Goal: Transaction & Acquisition: Download file/media

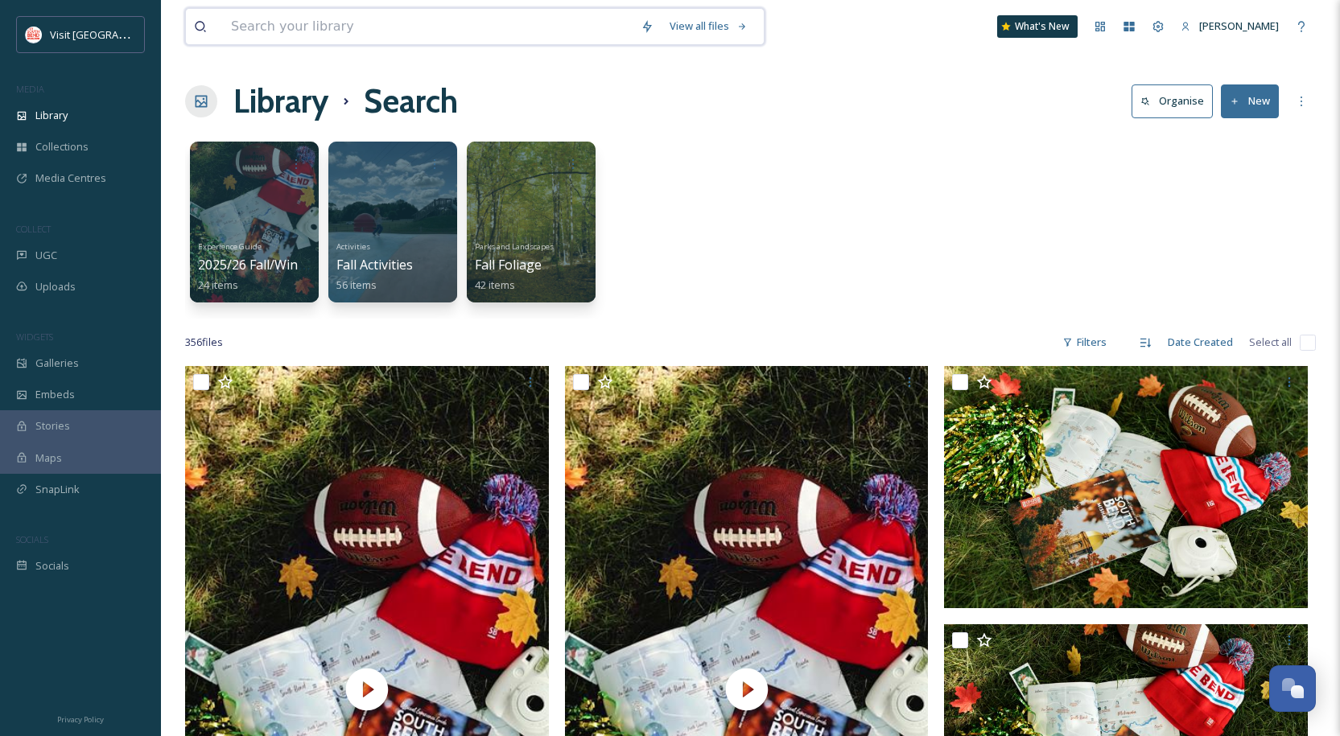
click at [401, 16] on input at bounding box center [428, 26] width 410 height 35
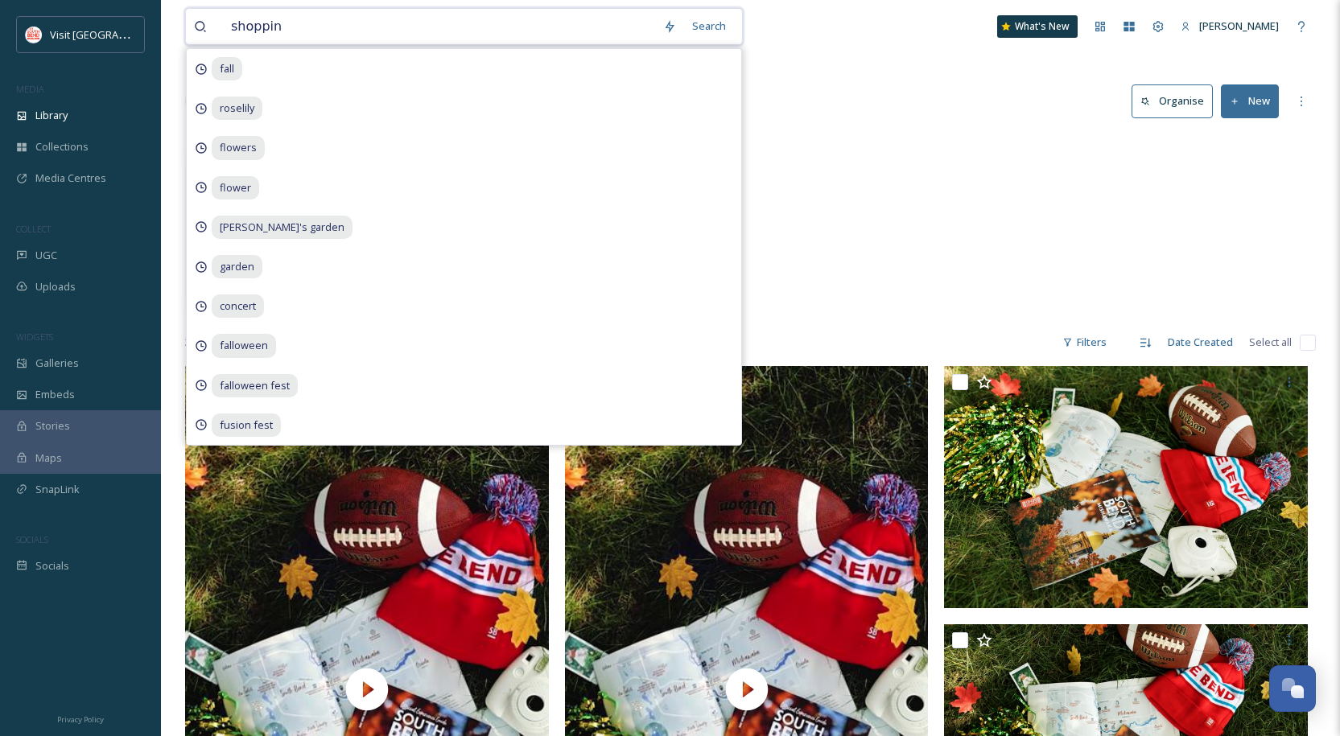
type input "shopping"
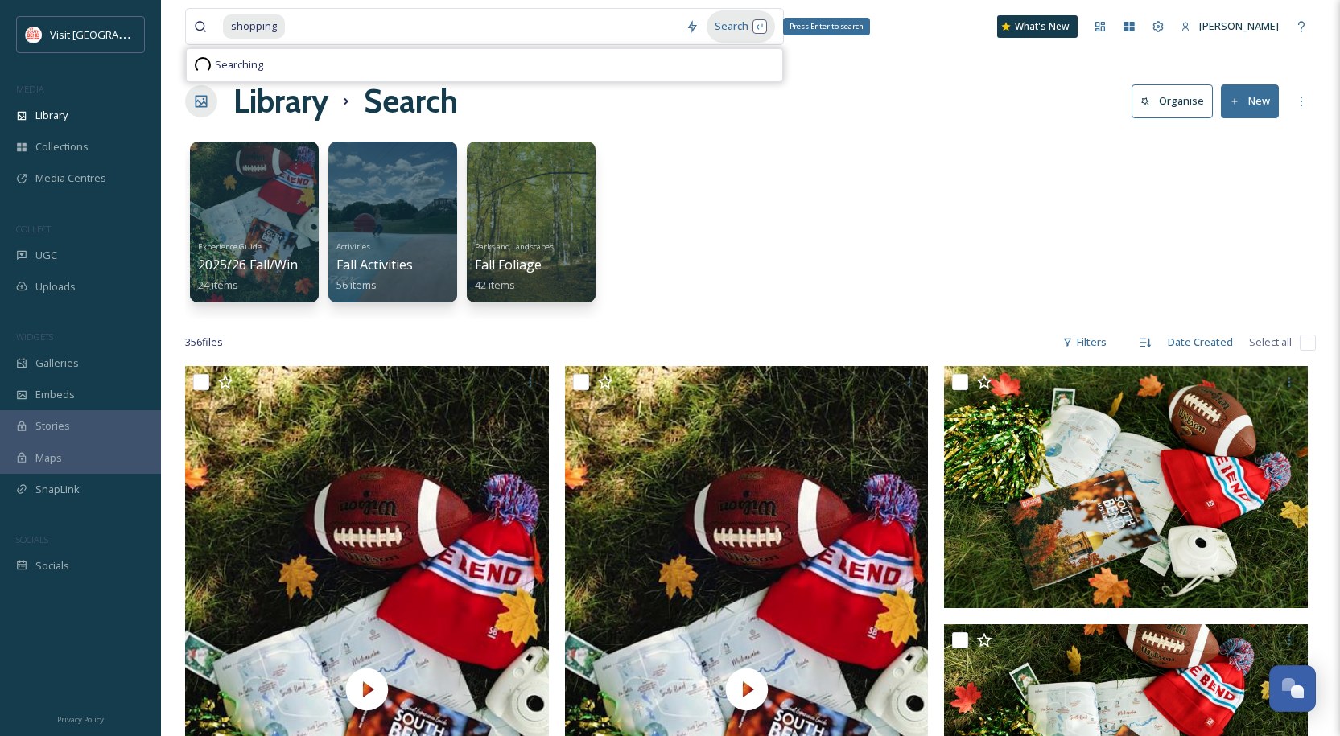
click at [736, 27] on div "Search Press Enter to search" at bounding box center [741, 25] width 68 height 31
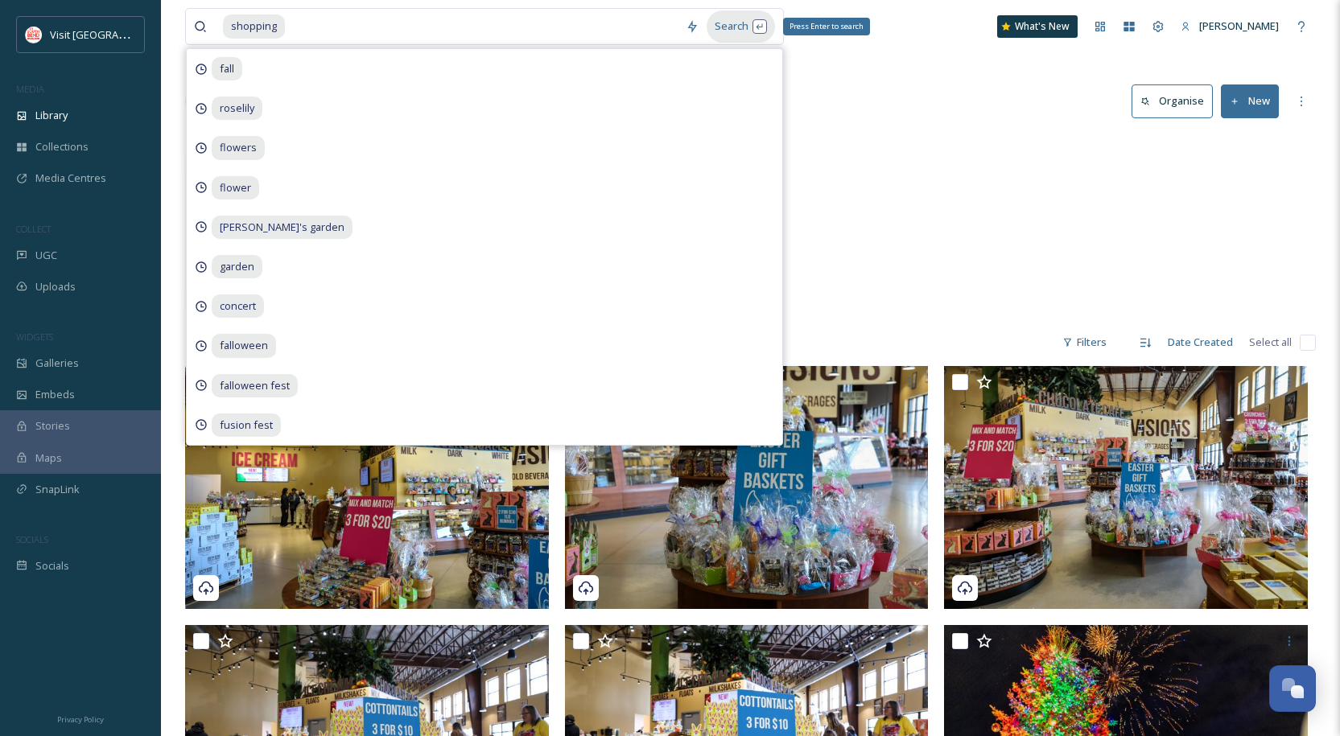
click at [736, 27] on div "Search Press Enter to search" at bounding box center [741, 25] width 68 height 31
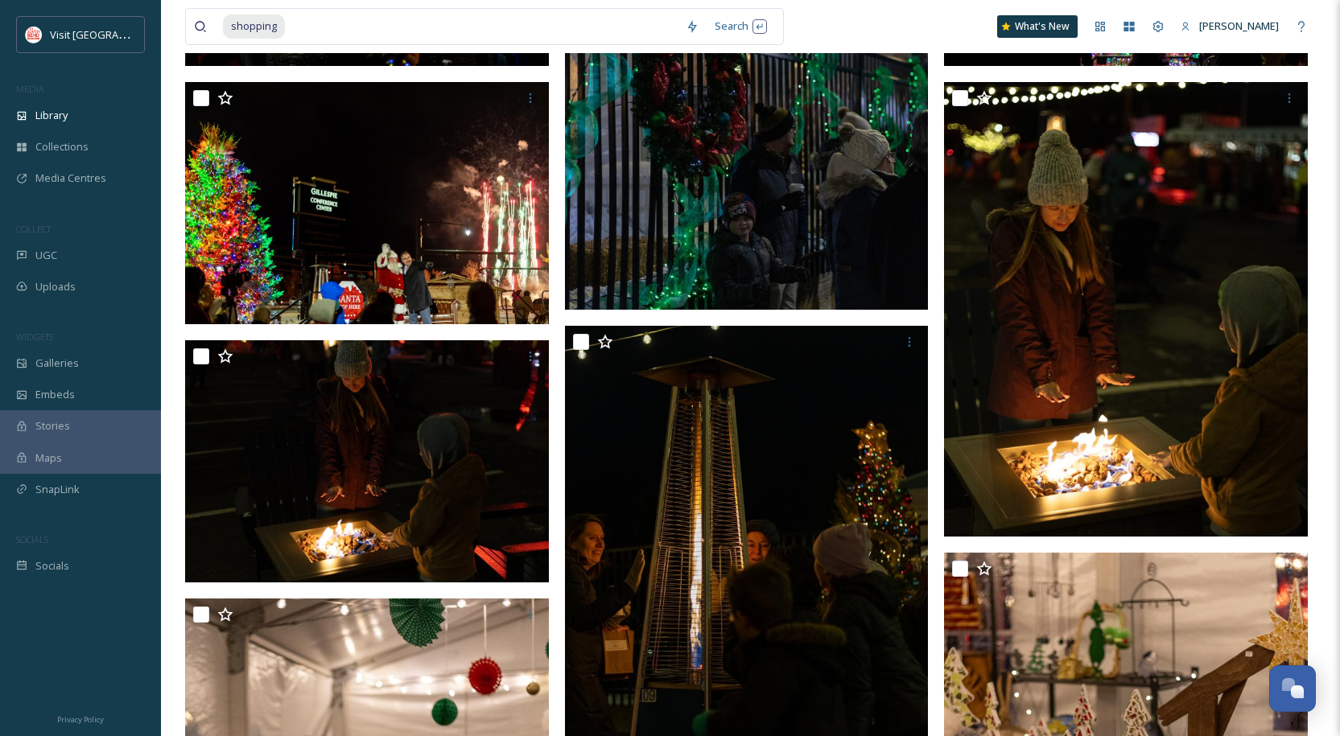
scroll to position [5009, 0]
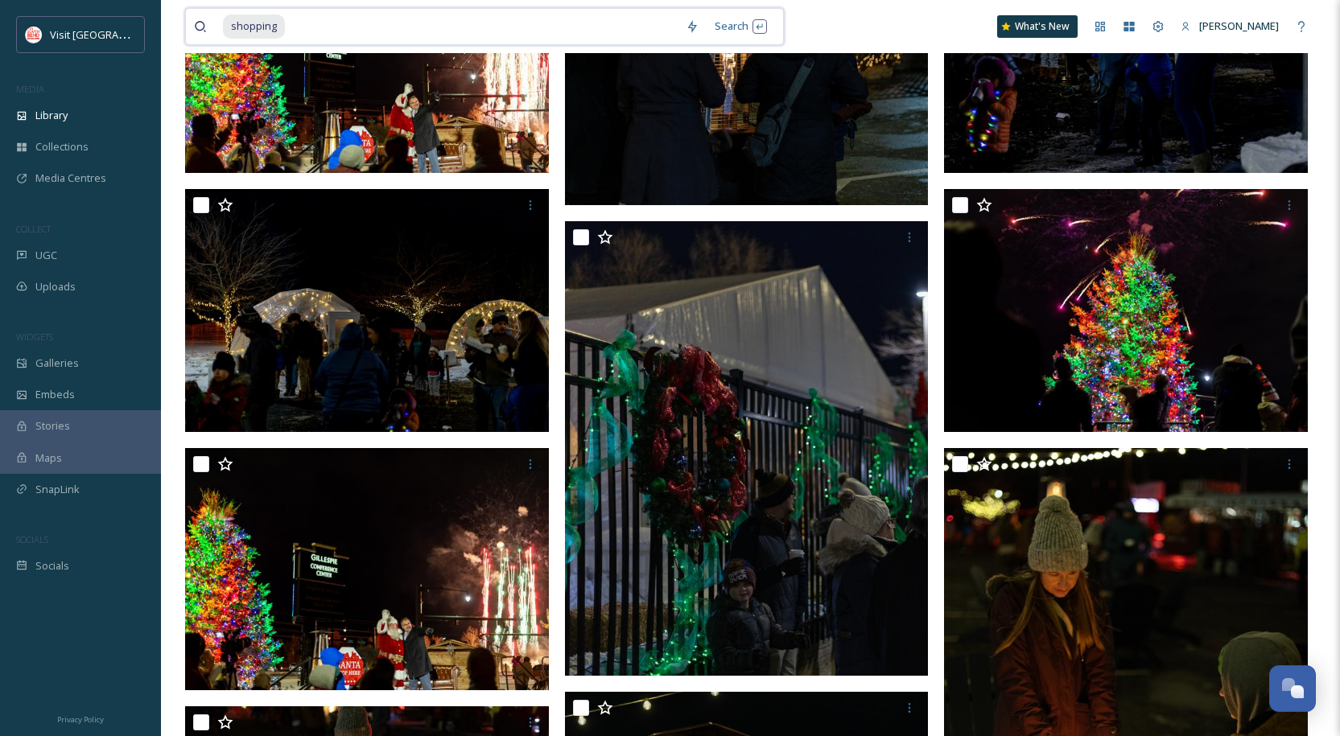
click at [325, 31] on input at bounding box center [481, 26] width 391 height 35
drag, startPoint x: 325, startPoint y: 31, endPoint x: 183, endPoint y: 29, distance: 142.4
type input "s"
type input "coupon"
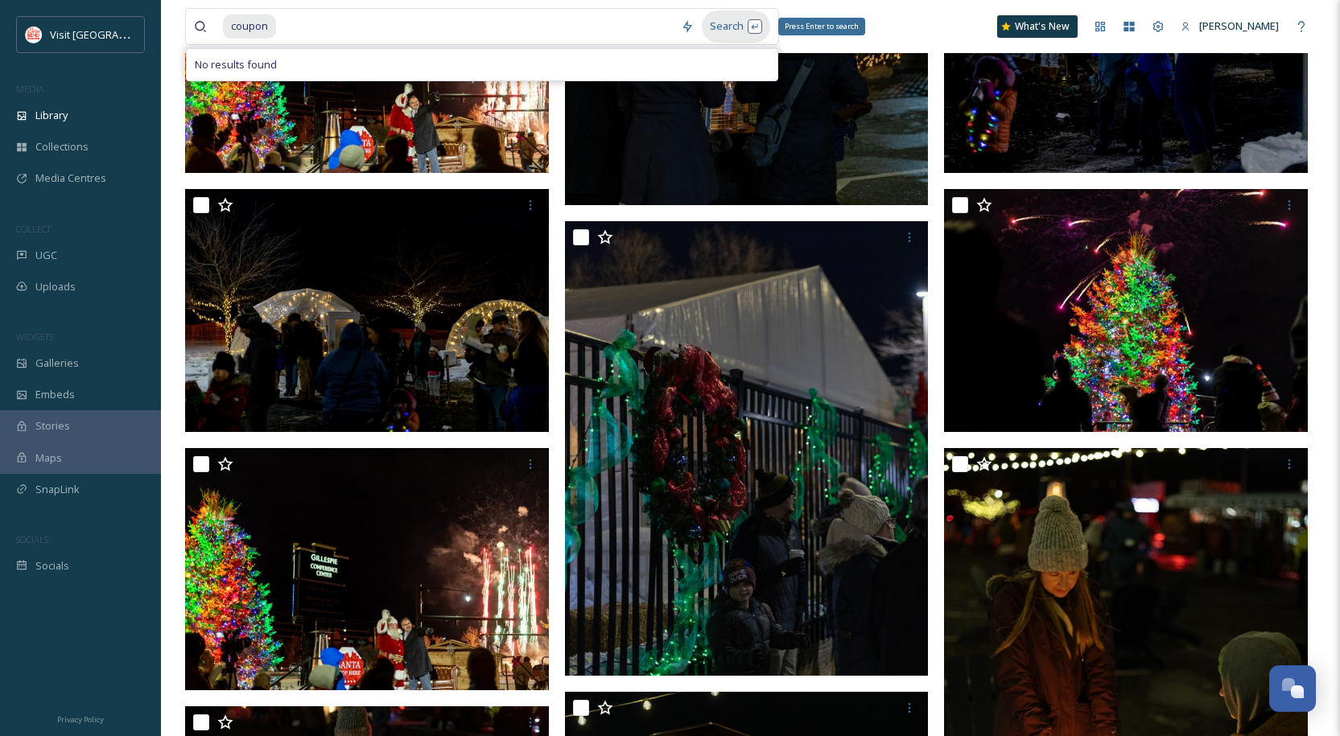
click at [718, 25] on div "Search Press Enter to search" at bounding box center [736, 25] width 68 height 31
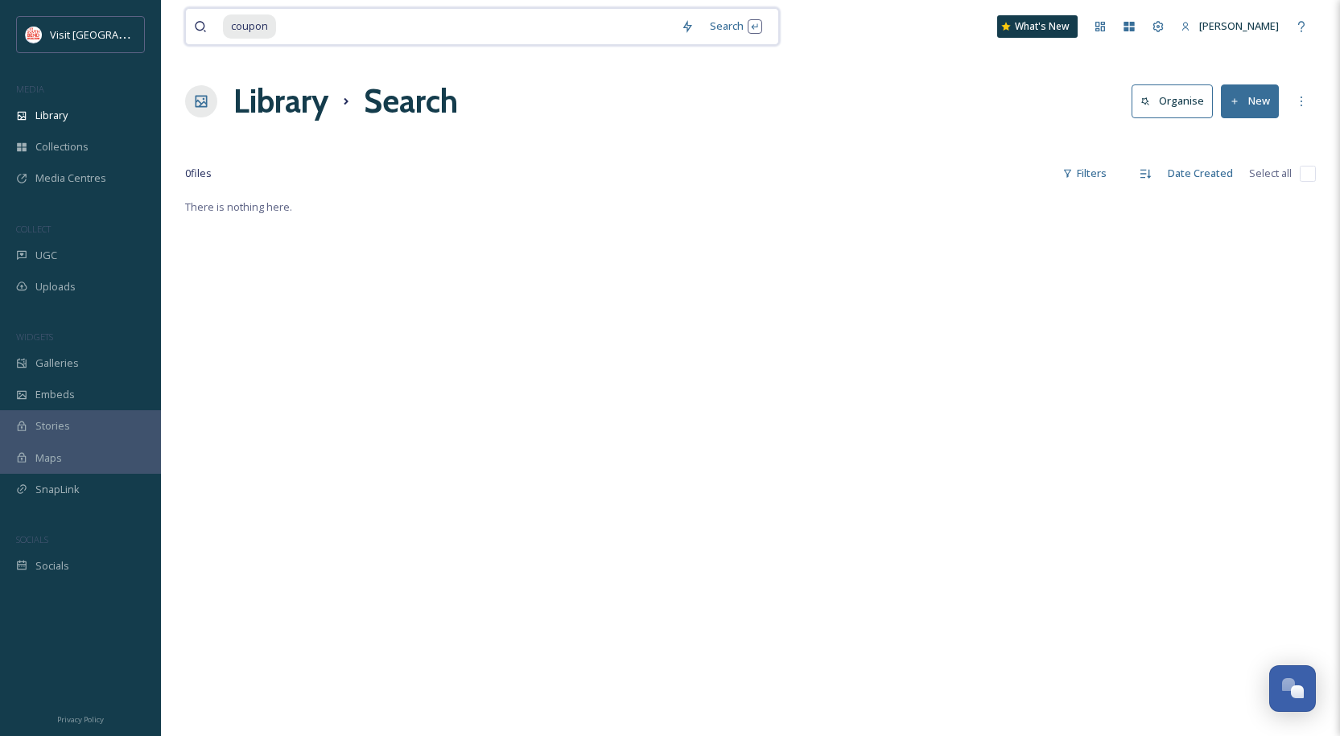
click at [266, 21] on span "coupon" at bounding box center [249, 25] width 53 height 23
drag, startPoint x: 283, startPoint y: 23, endPoint x: 220, endPoint y: 26, distance: 63.7
click at [220, 26] on div "coupon" at bounding box center [433, 26] width 479 height 35
type input "c"
type input "offer"
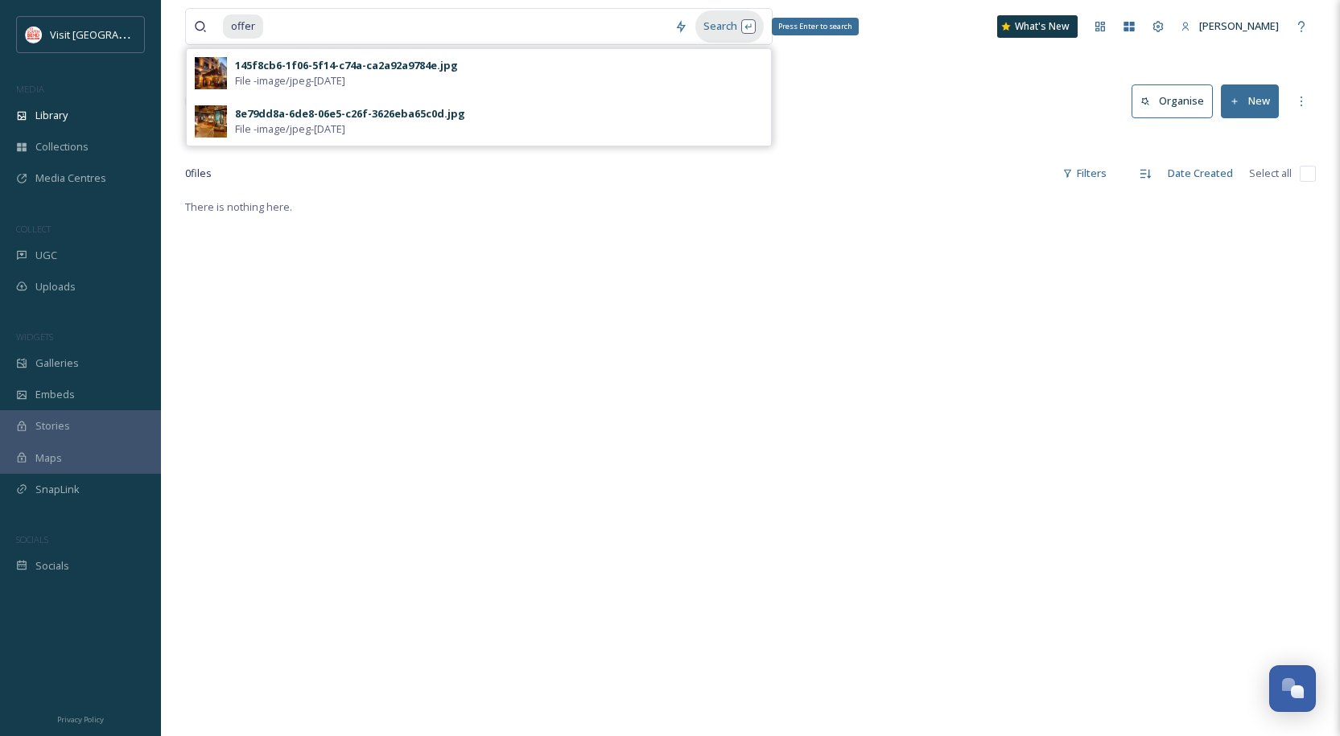
click at [715, 27] on div "Search Press Enter to search" at bounding box center [729, 25] width 68 height 31
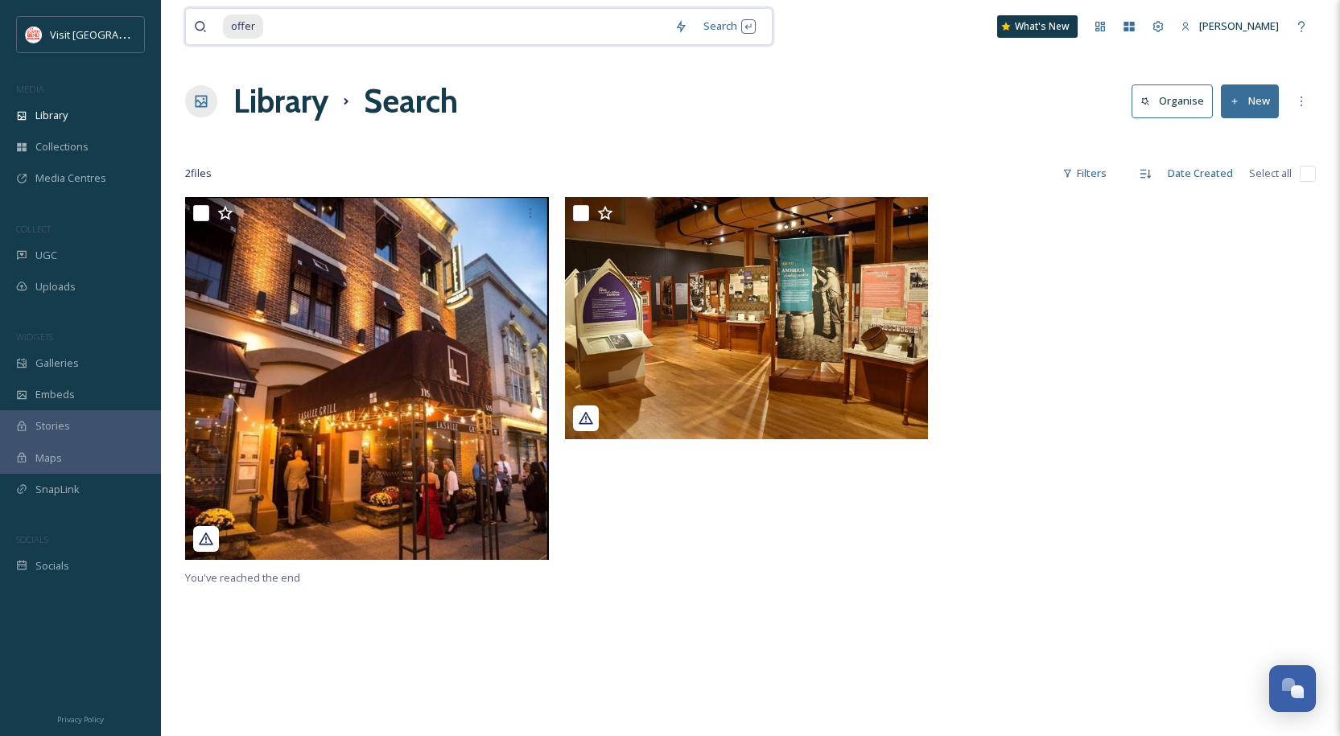
drag, startPoint x: 299, startPoint y: 24, endPoint x: 158, endPoint y: 23, distance: 141.6
click at [158, 23] on div "Visit [GEOGRAPHIC_DATA] MEDIA Library Collections Media Centres COLLECT UGC Upl…" at bounding box center [670, 466] width 1340 height 933
type input "o"
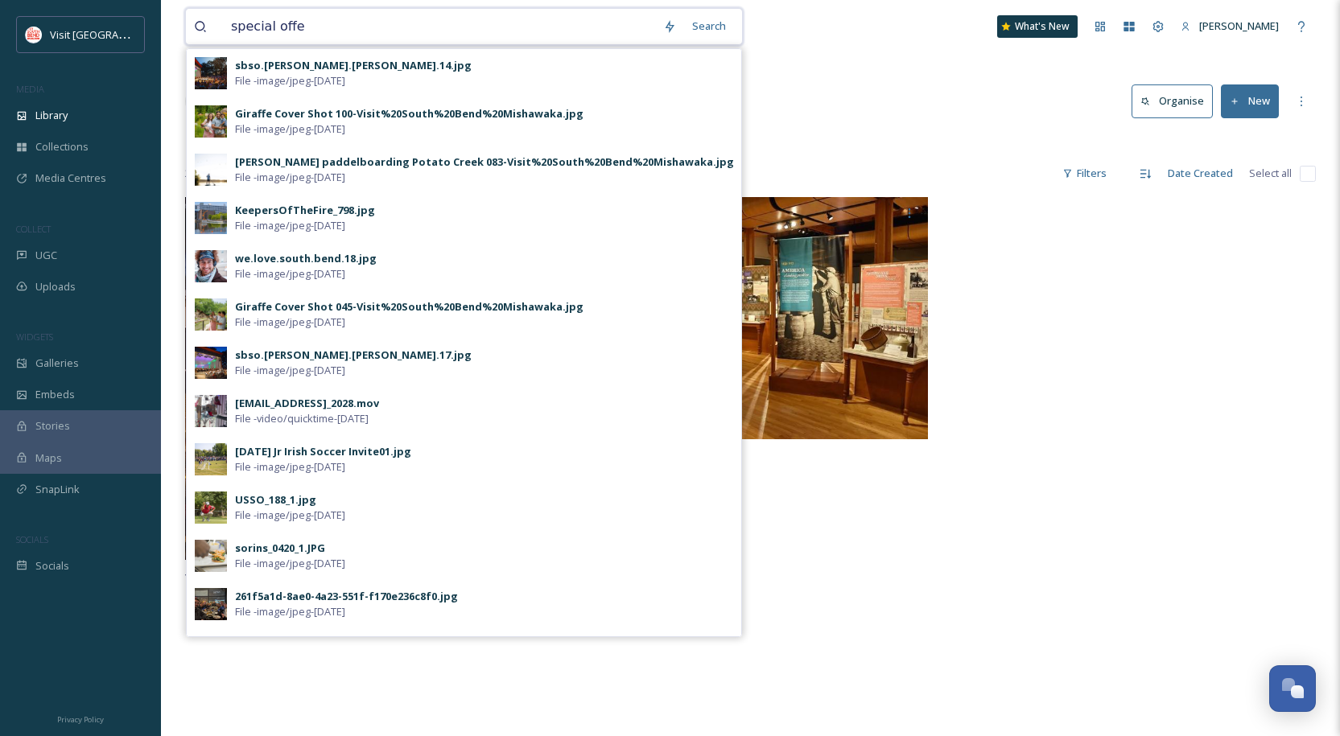
type input "special offer"
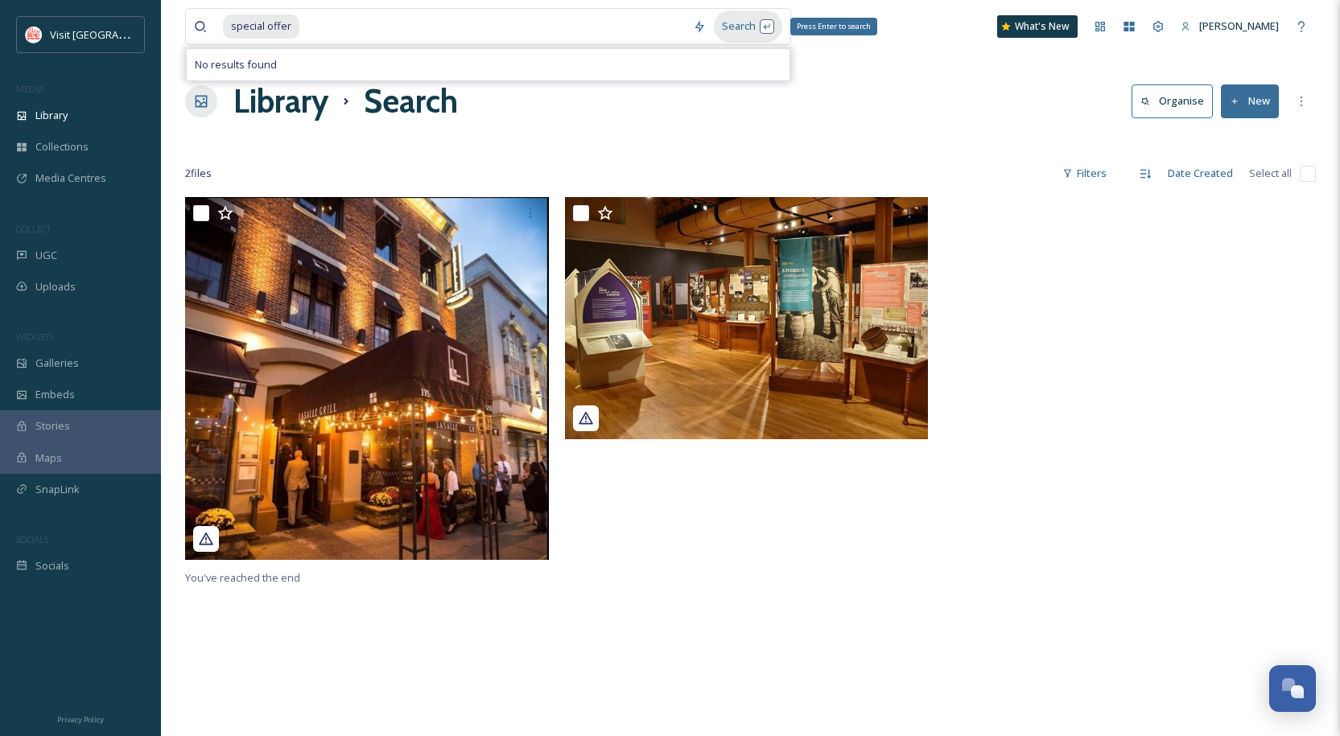
click at [741, 17] on div "Search Press Enter to search" at bounding box center [748, 25] width 68 height 31
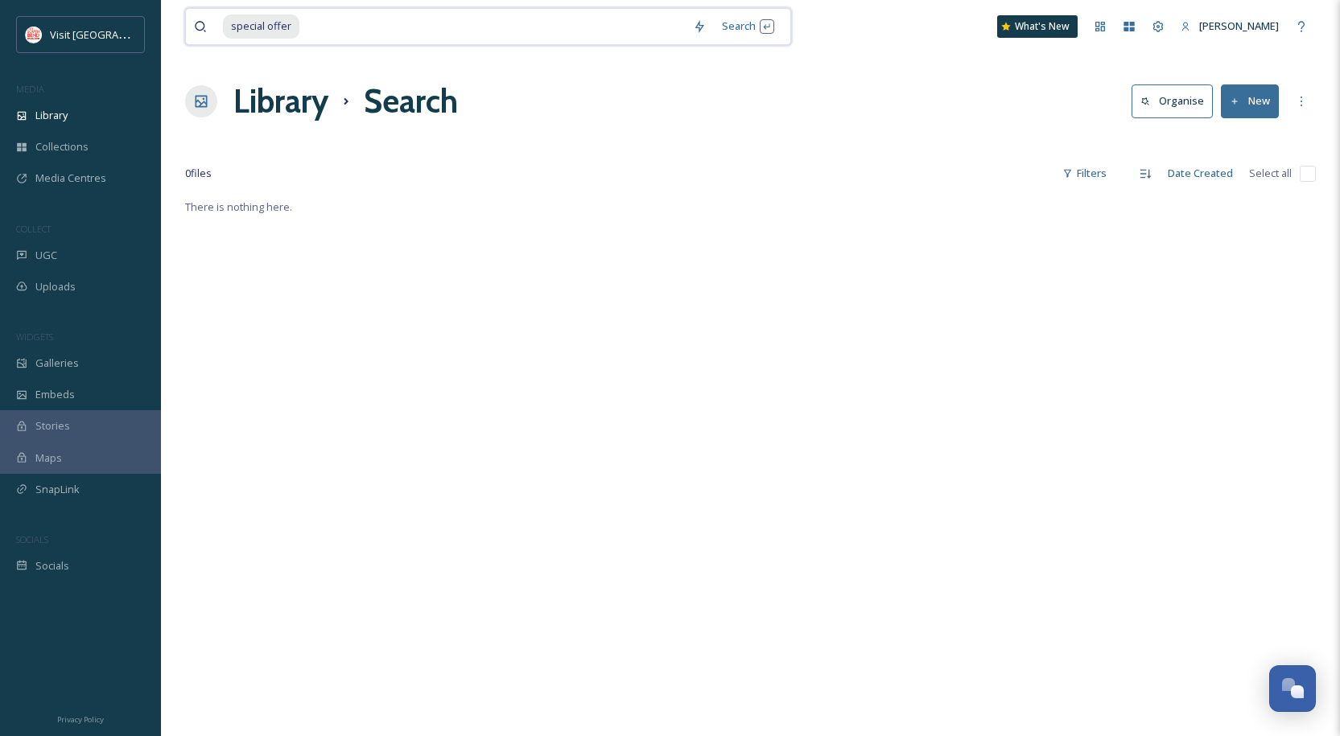
click at [358, 23] on input at bounding box center [493, 26] width 384 height 35
type input "s"
type input "deal"
click at [736, 31] on div "Search Press Enter to search" at bounding box center [728, 25] width 68 height 31
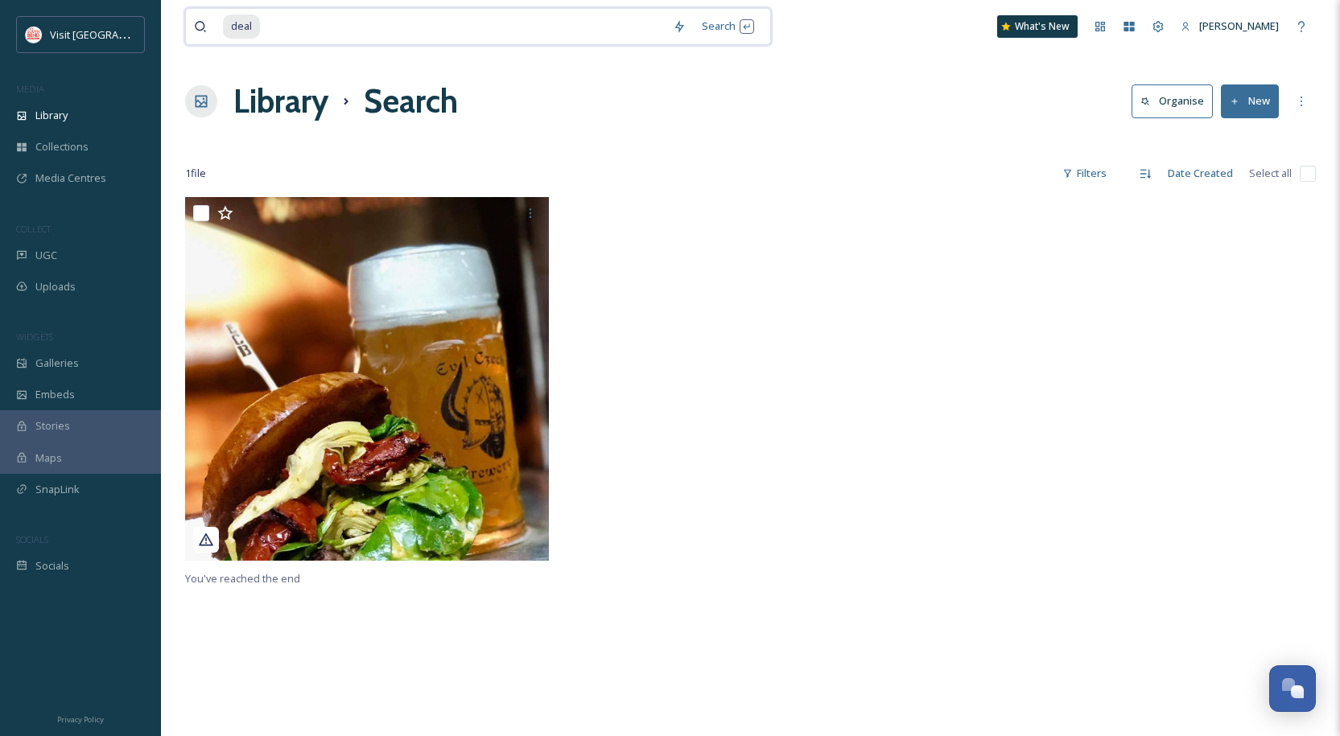
click at [370, 36] on input at bounding box center [463, 26] width 403 height 35
type input "d"
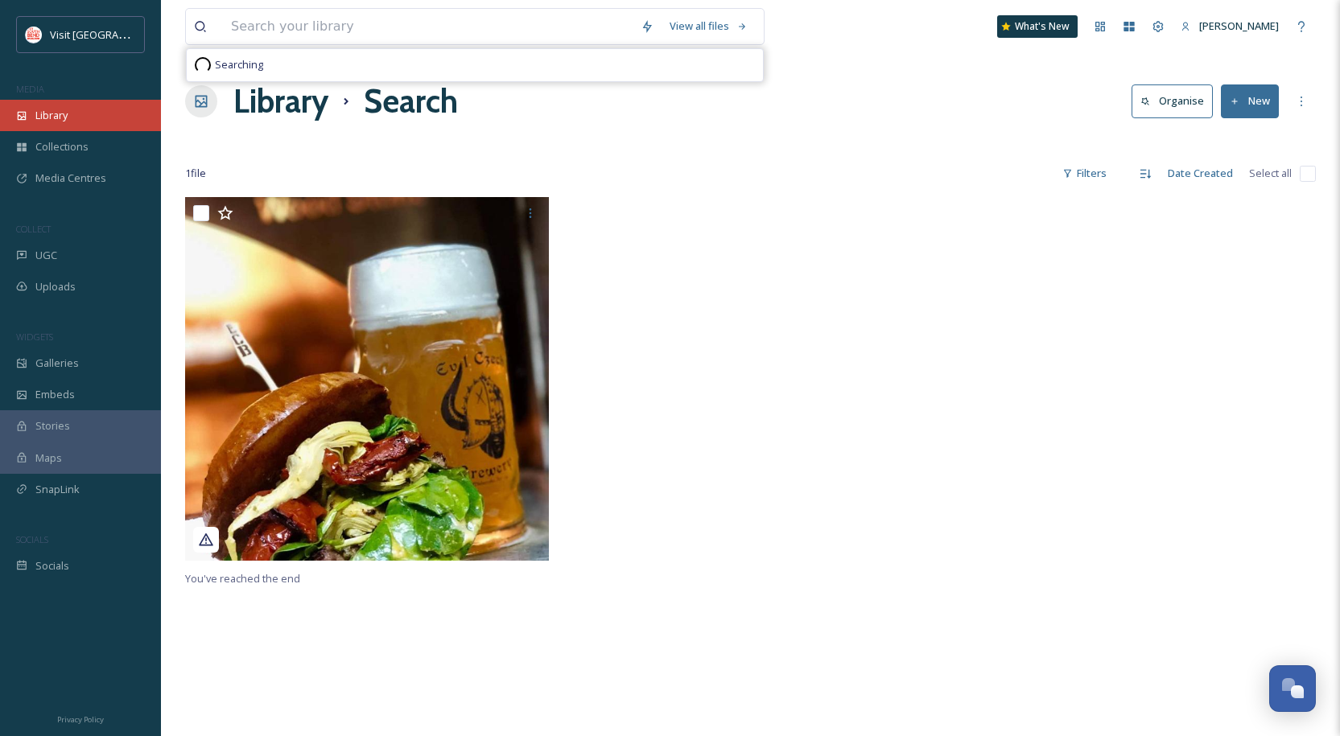
click at [51, 127] on div "Library" at bounding box center [80, 115] width 161 height 31
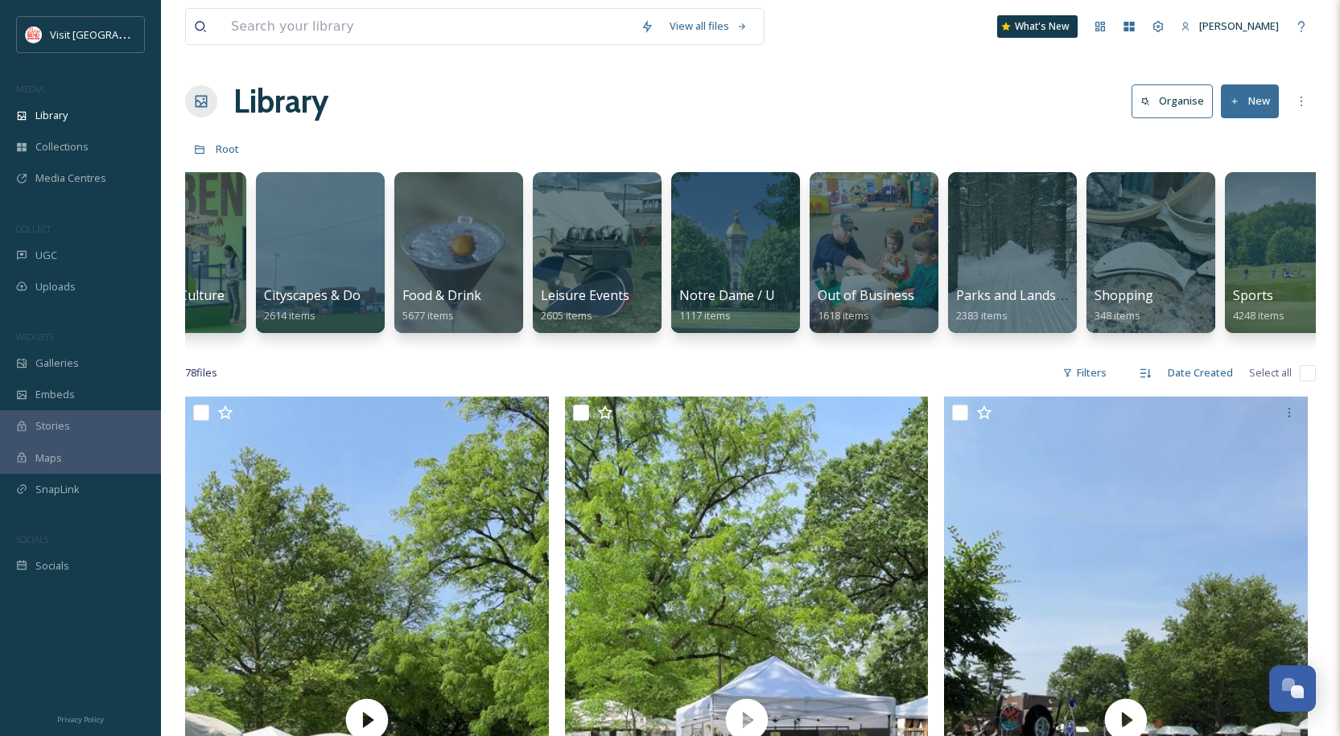
scroll to position [0, 104]
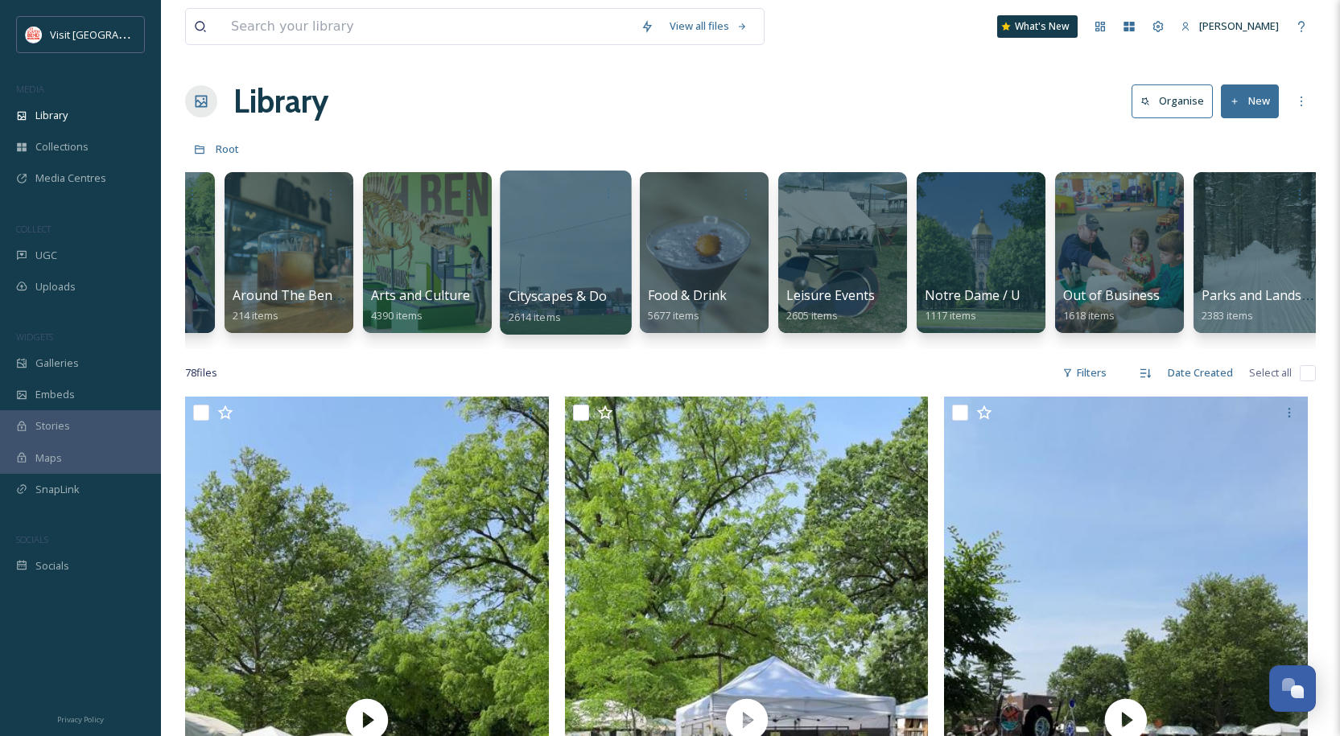
click at [578, 251] on div at bounding box center [565, 253] width 131 height 164
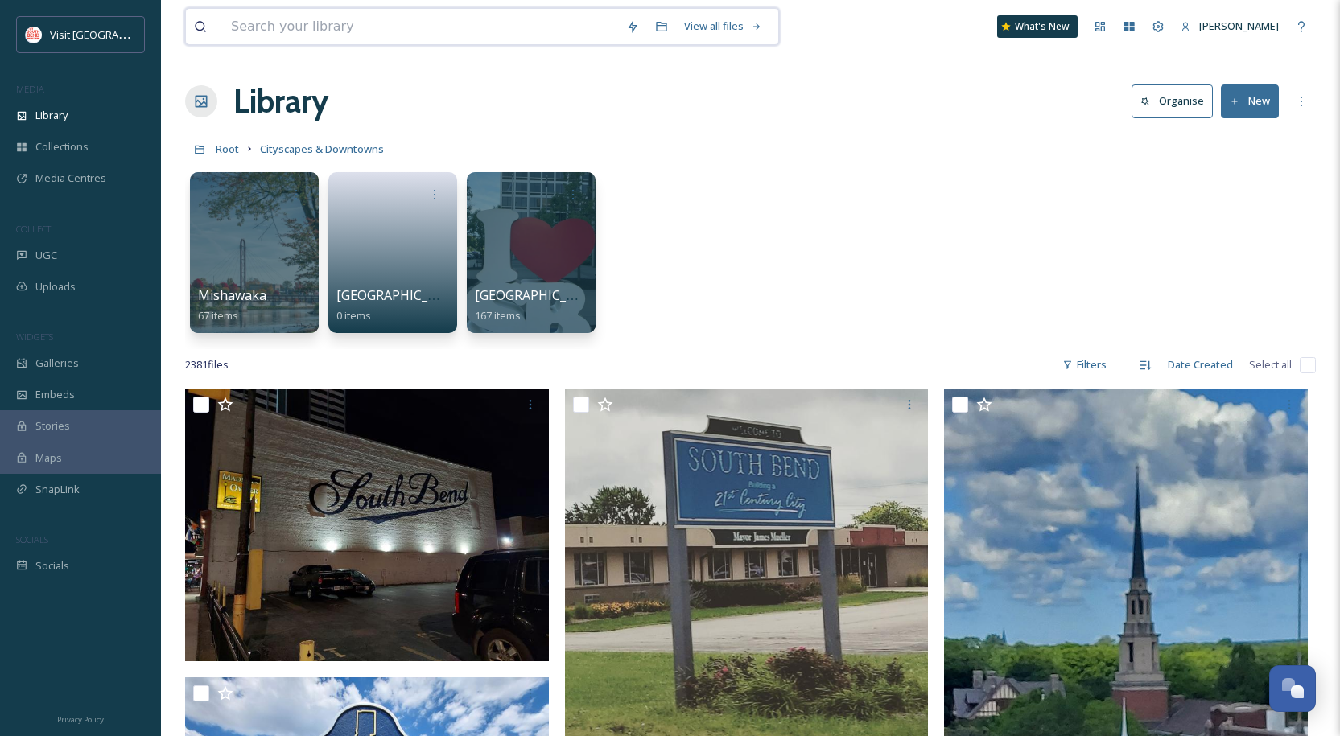
click at [338, 39] on input at bounding box center [420, 26] width 395 height 35
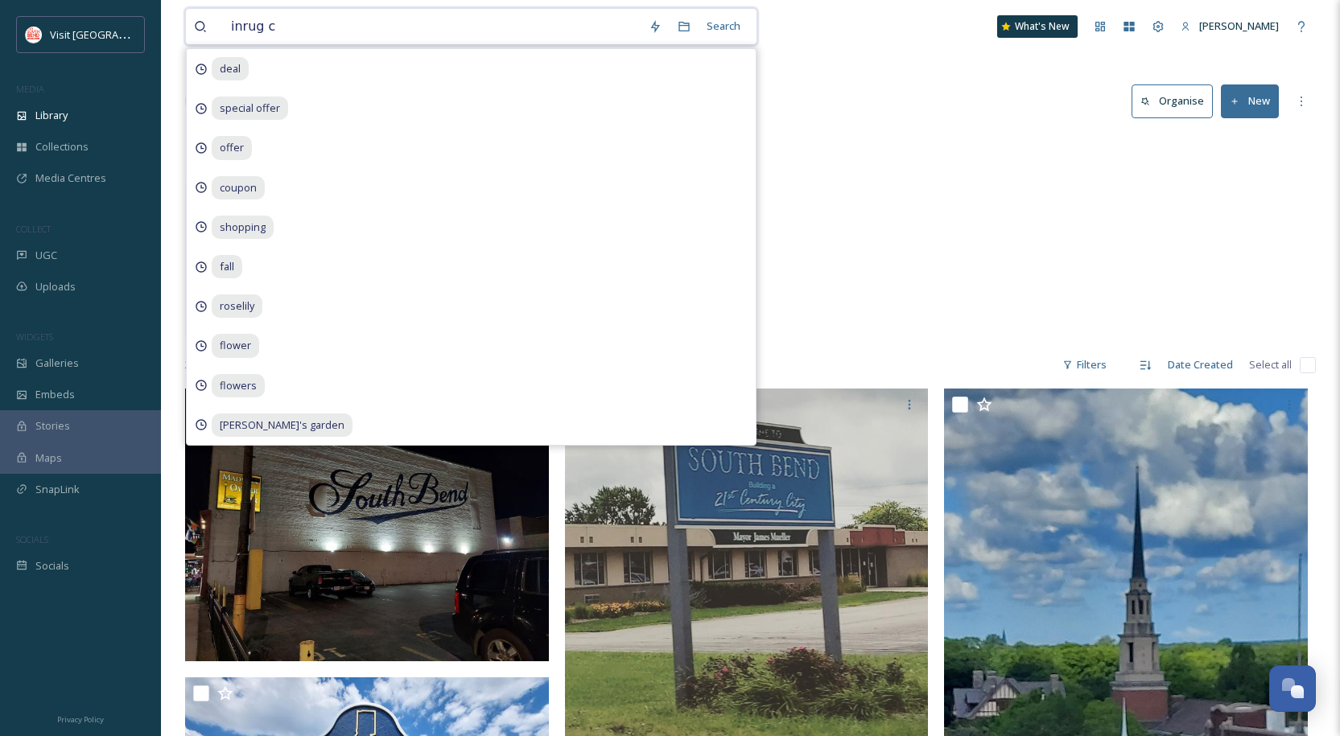
type input "inrug co"
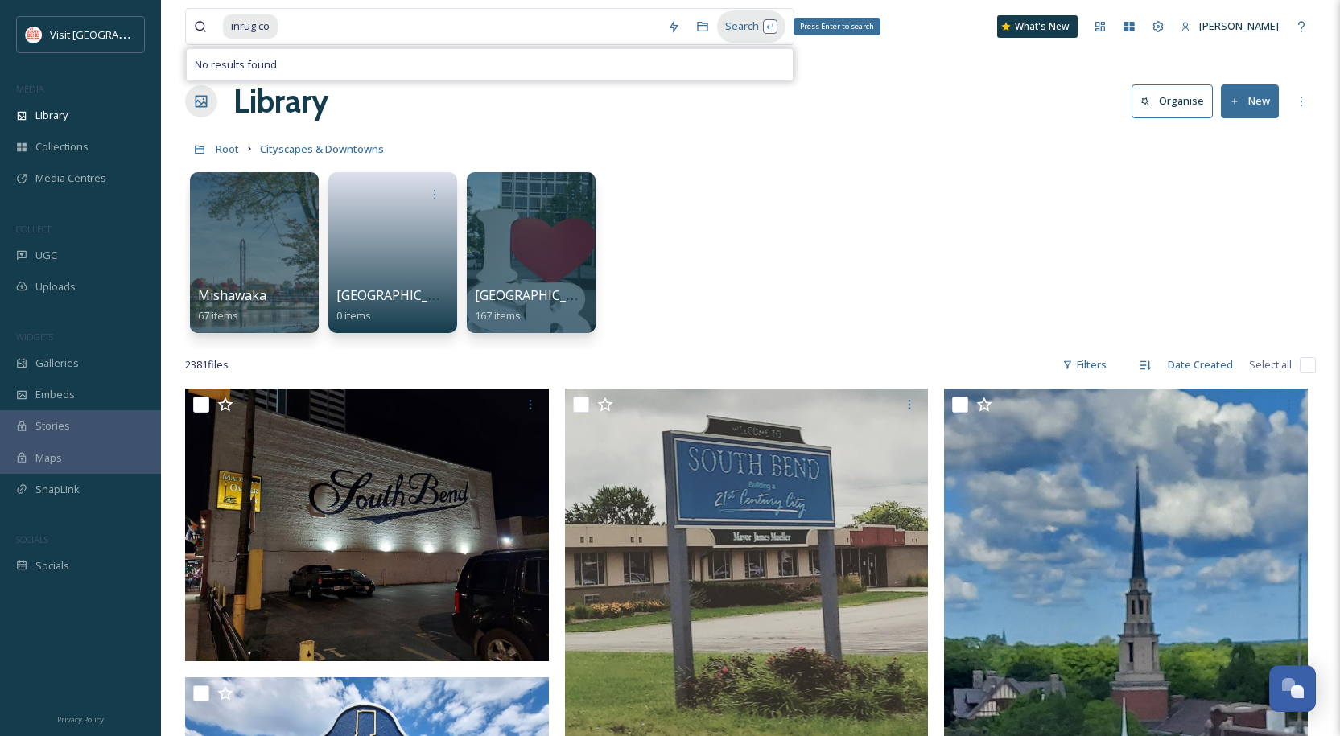
click at [743, 30] on div "Search Press Enter to search" at bounding box center [751, 25] width 68 height 31
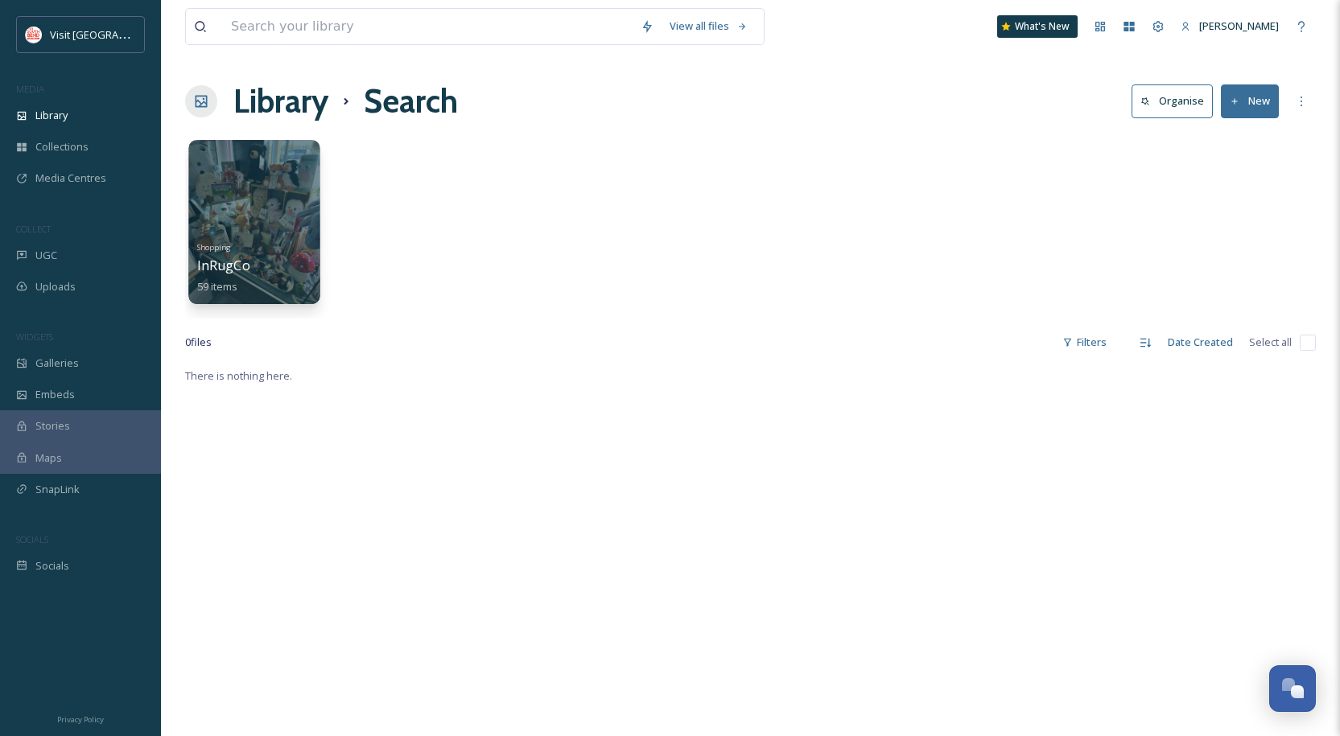
click at [267, 168] on div at bounding box center [254, 163] width 115 height 30
click at [278, 196] on div at bounding box center [253, 222] width 131 height 164
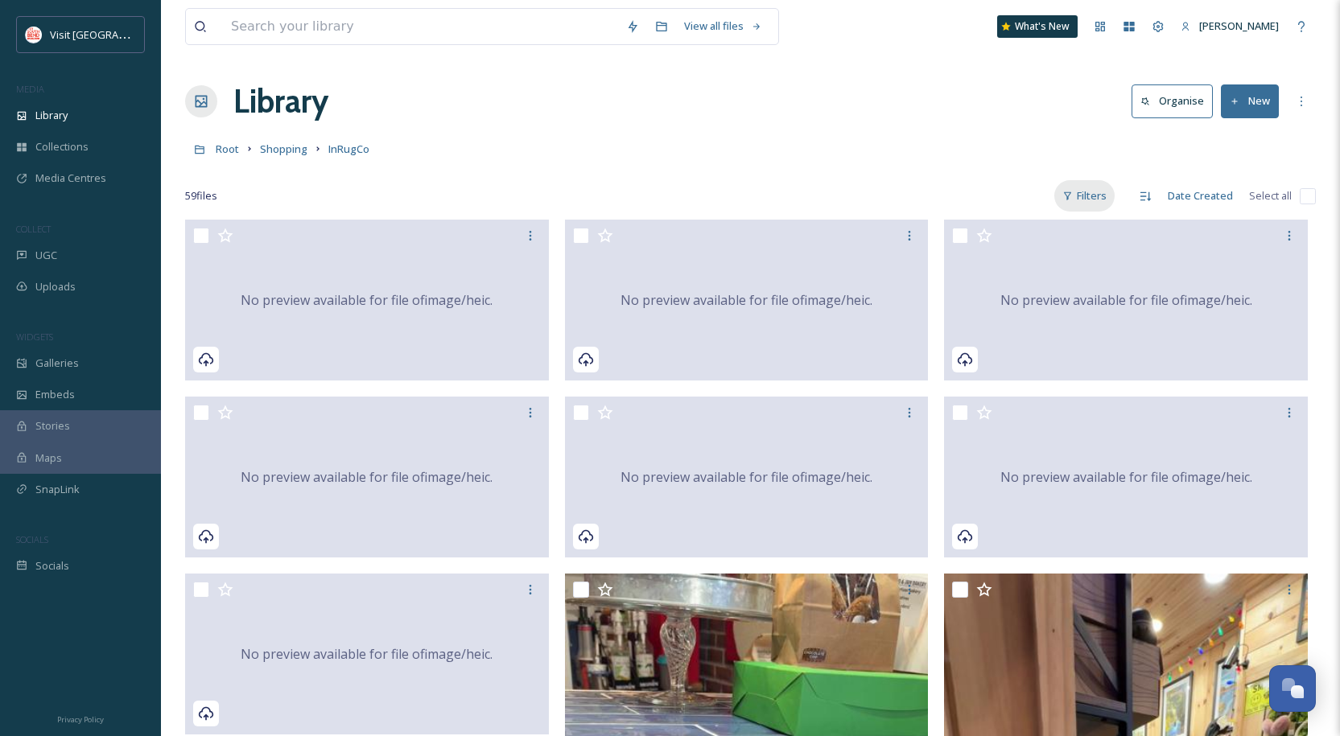
click at [1087, 200] on div "Filters" at bounding box center [1084, 195] width 60 height 31
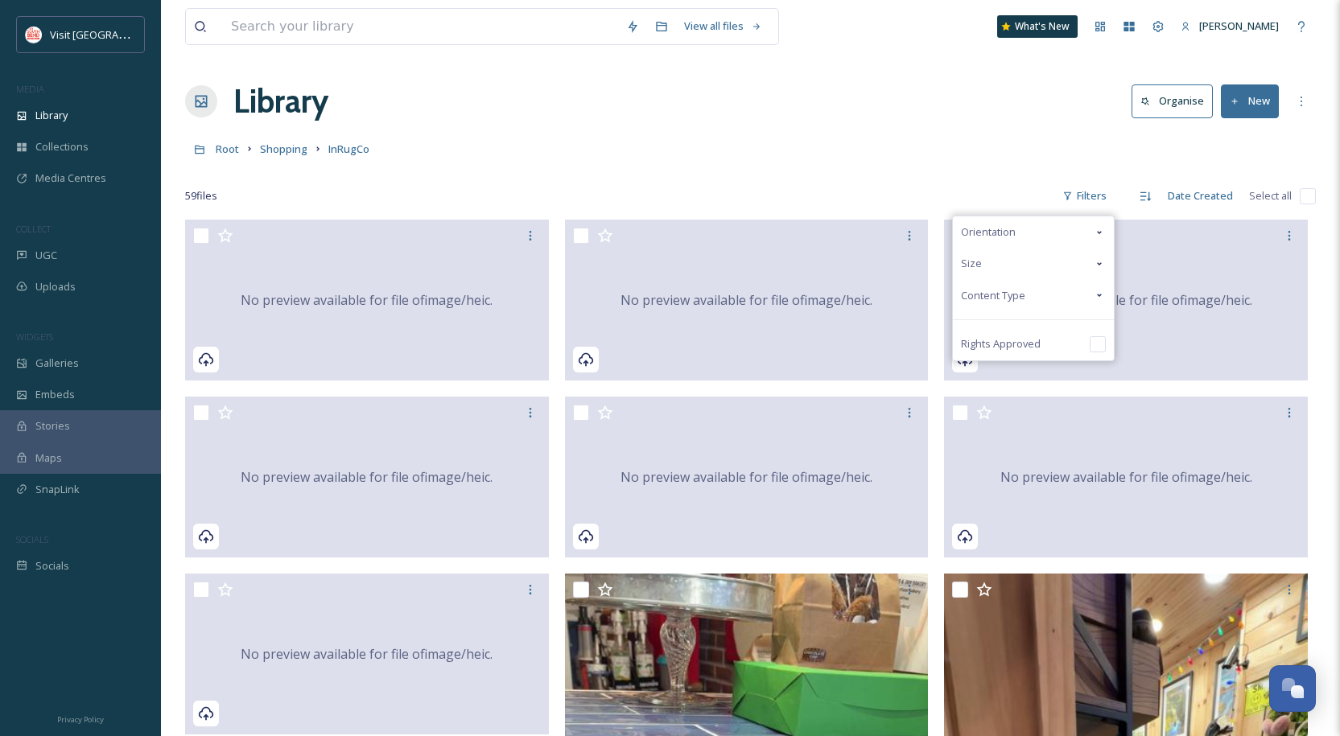
click at [1014, 292] on span "Content Type" at bounding box center [993, 295] width 64 height 15
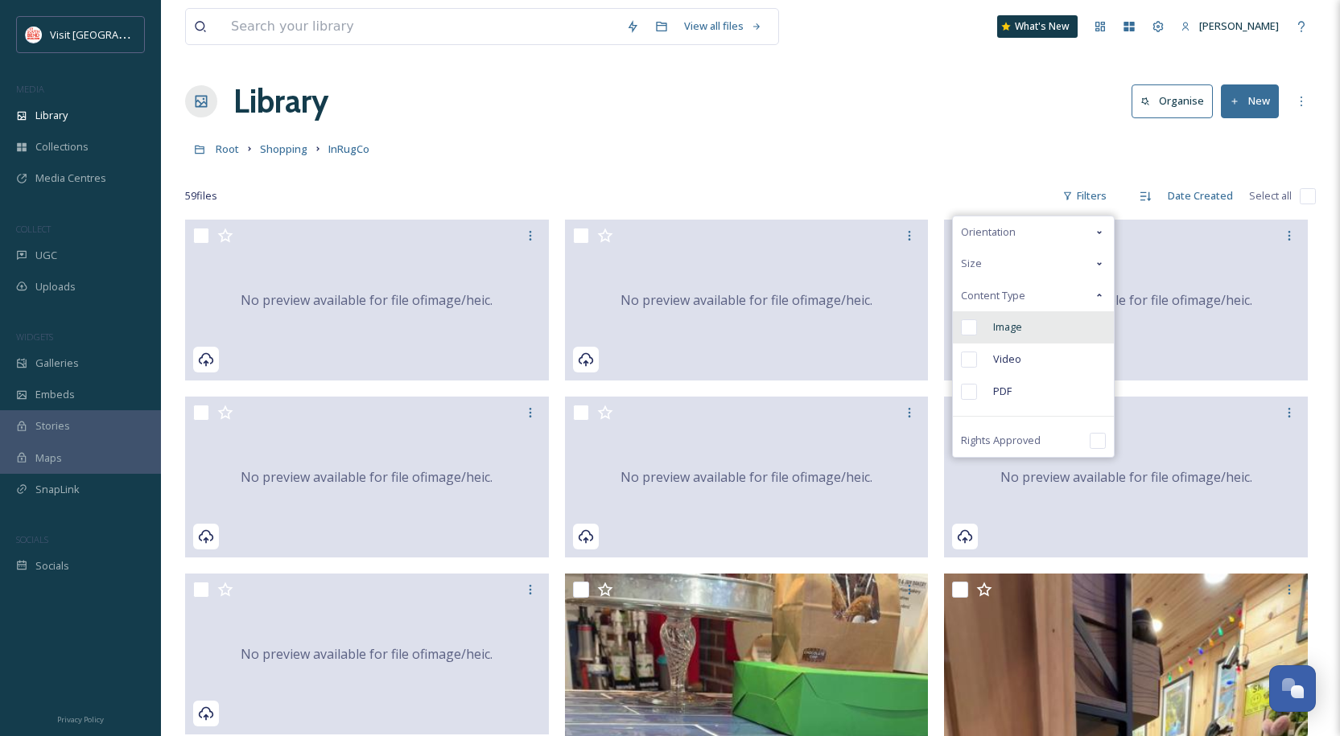
click at [1000, 325] on span "Image" at bounding box center [1007, 326] width 29 height 15
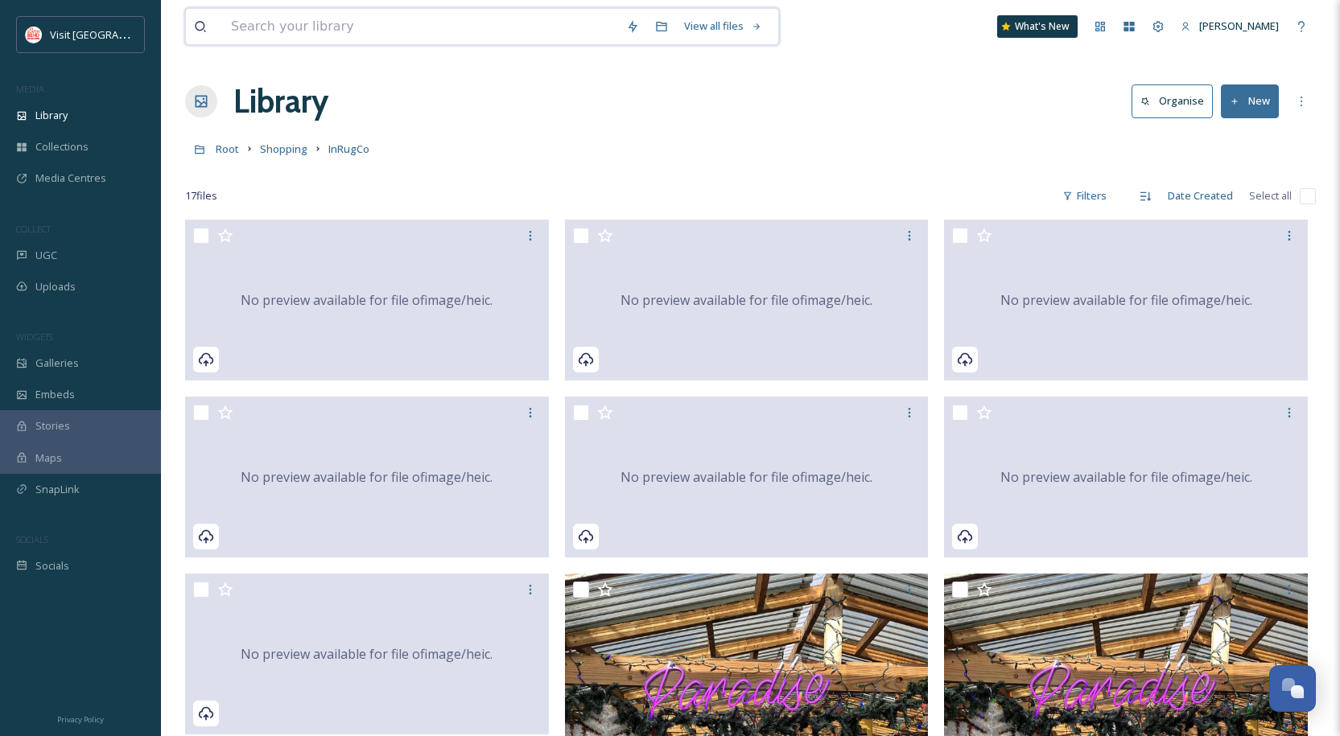
click at [262, 23] on input at bounding box center [420, 26] width 395 height 35
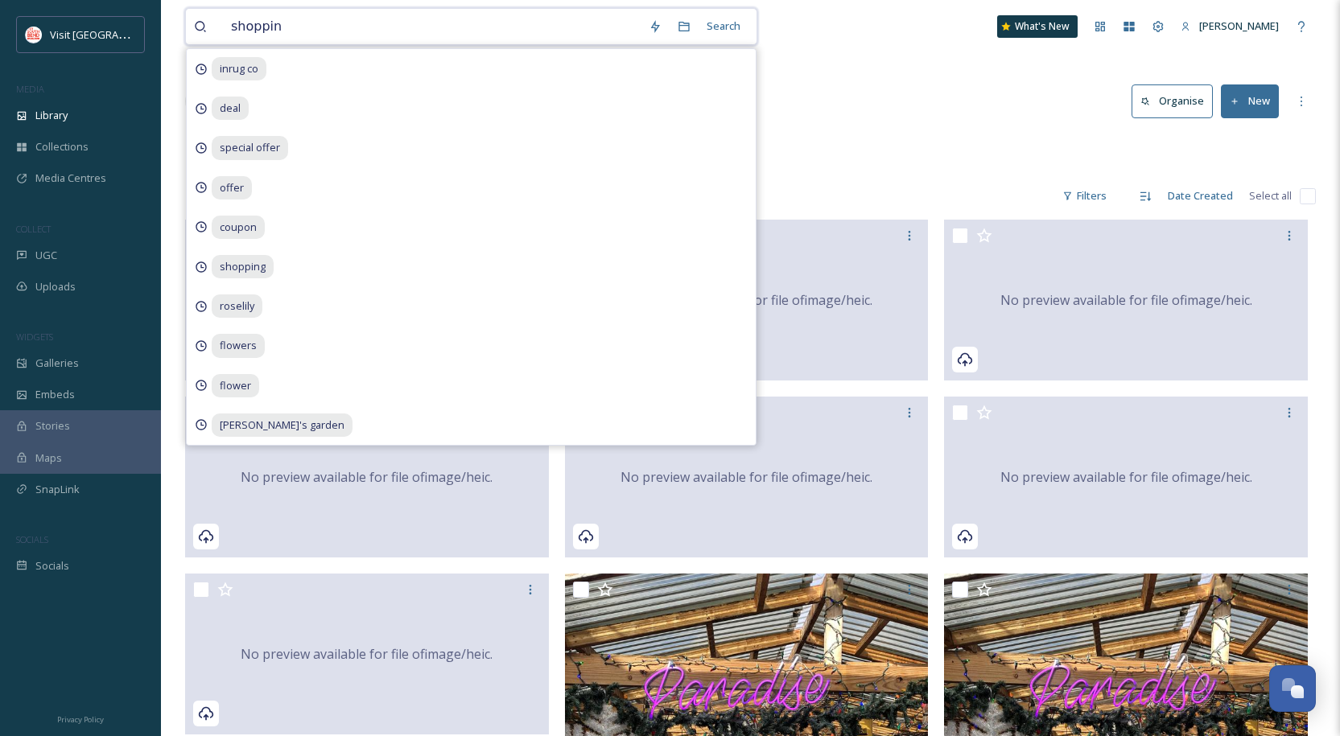
type input "shopping"
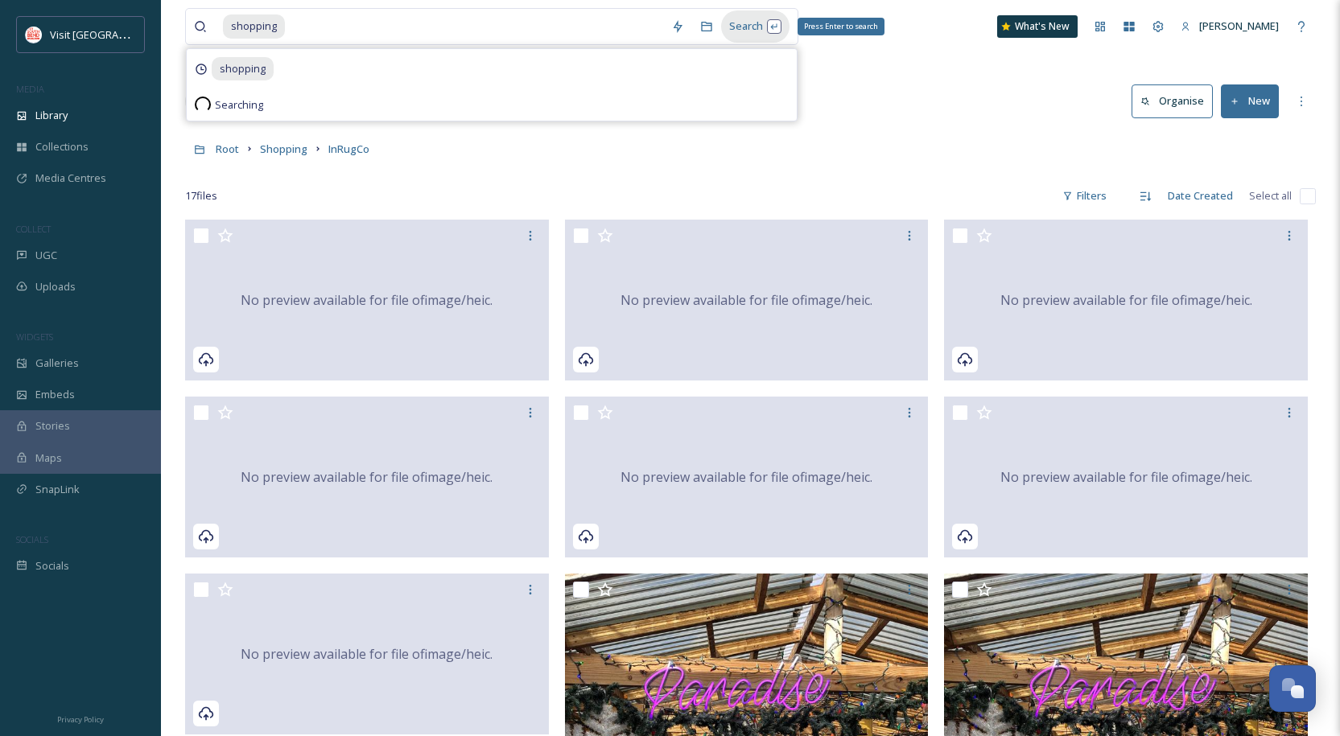
click at [769, 19] on div "Search Press Enter to search" at bounding box center [755, 25] width 68 height 31
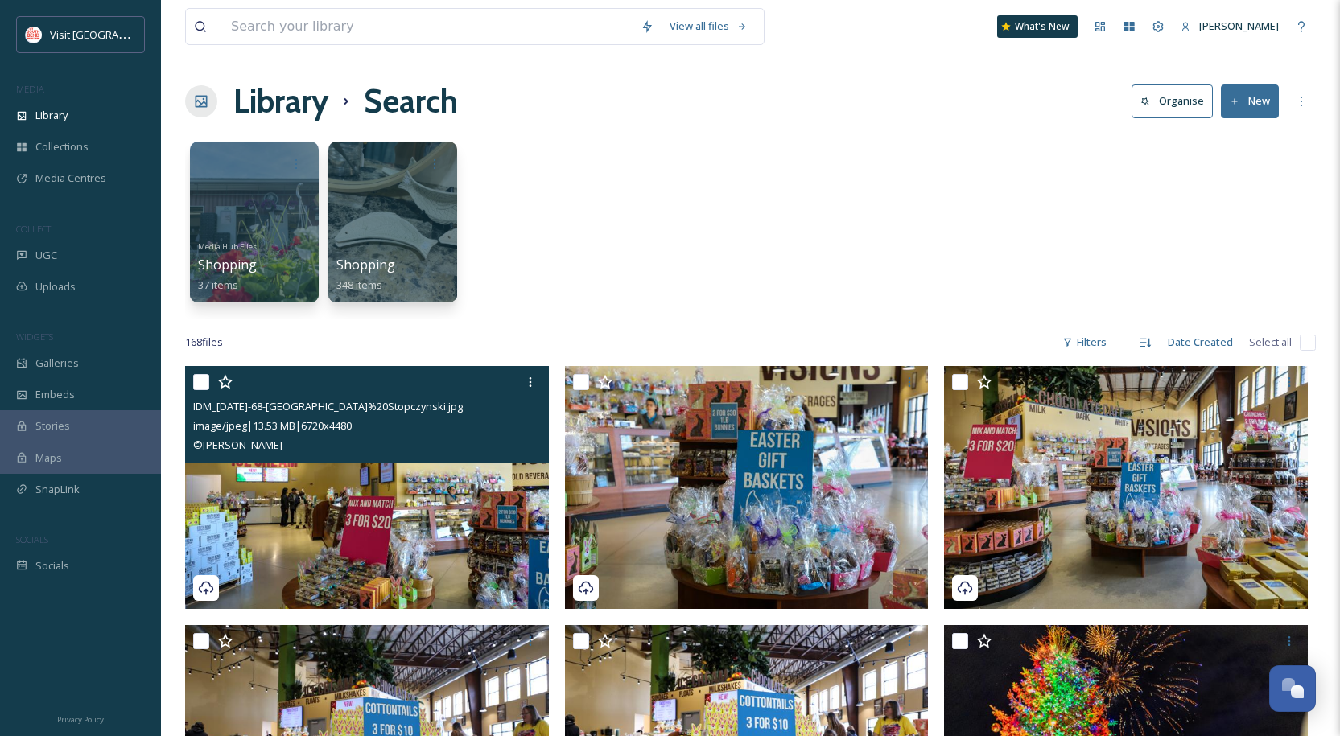
click at [449, 531] on img at bounding box center [367, 487] width 364 height 243
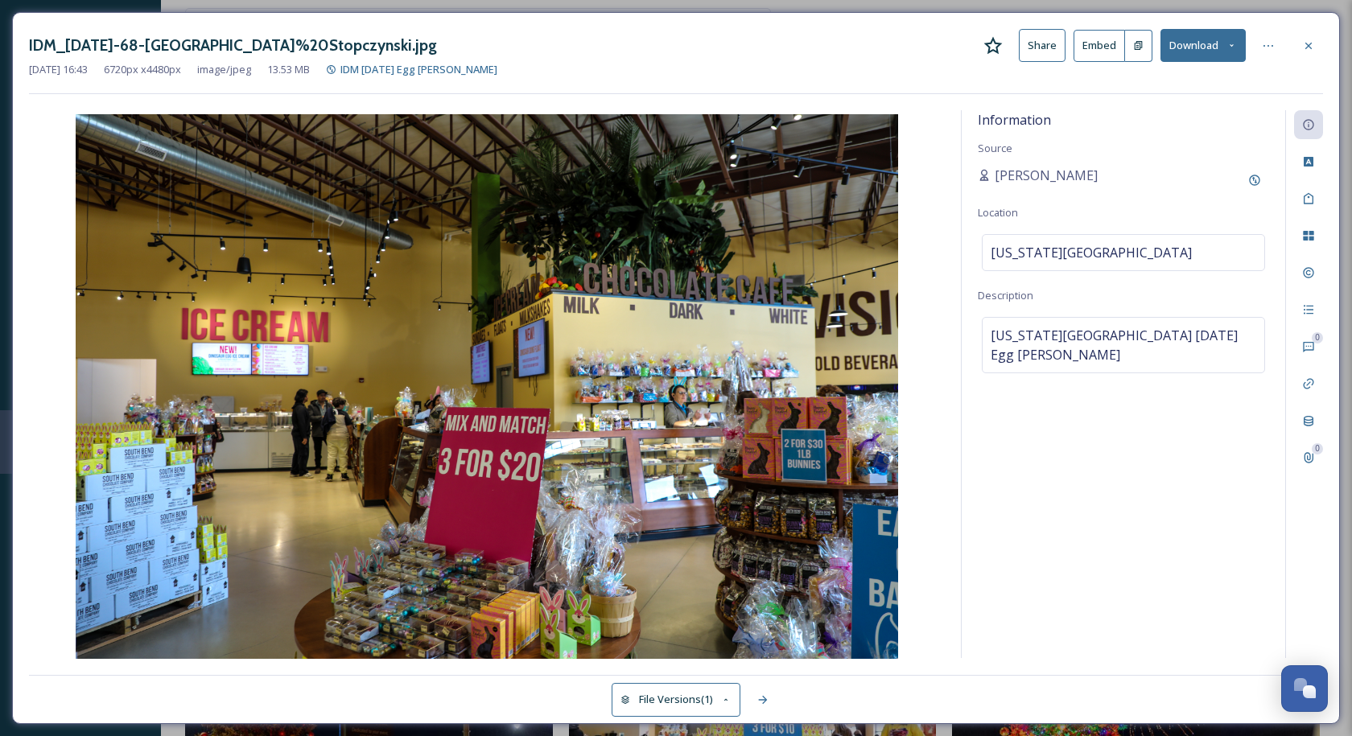
click at [1204, 47] on button "Download" at bounding box center [1202, 45] width 85 height 33
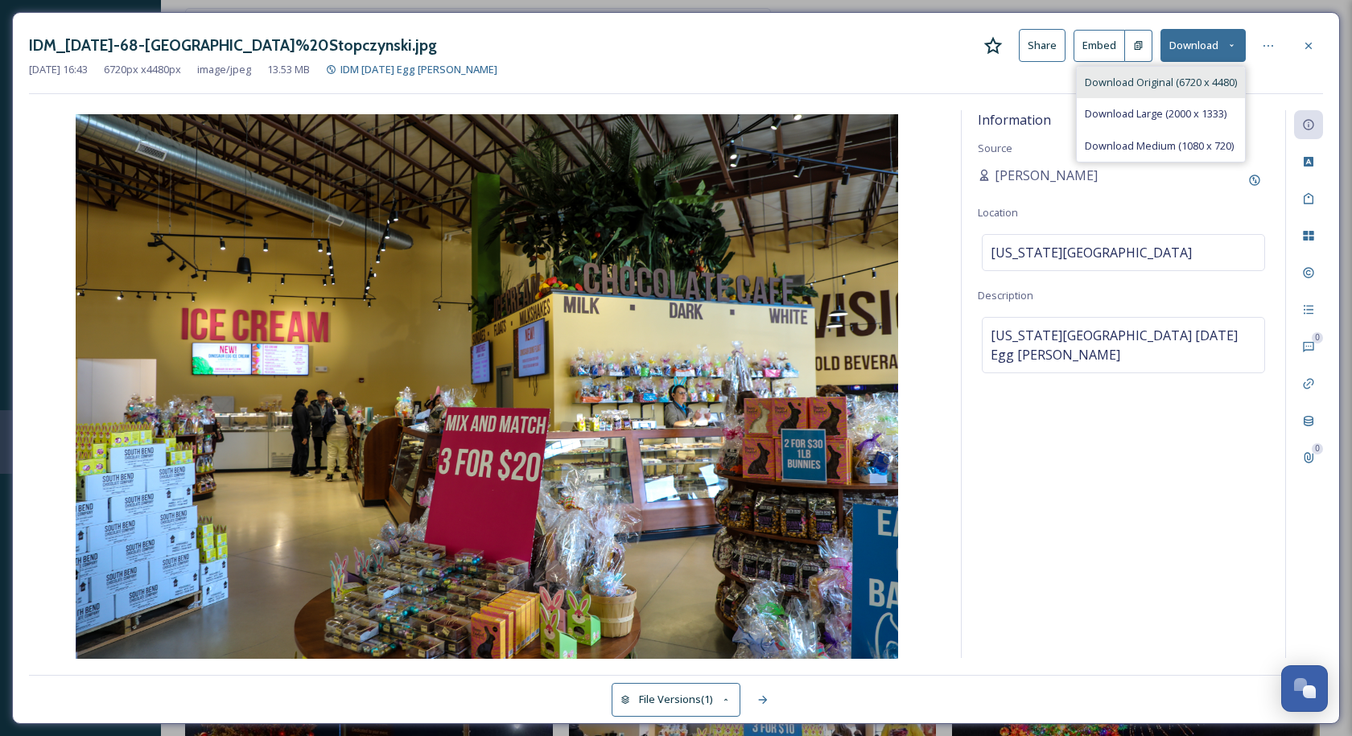
click at [1194, 84] on span "Download Original (6720 x 4480)" at bounding box center [1161, 82] width 152 height 15
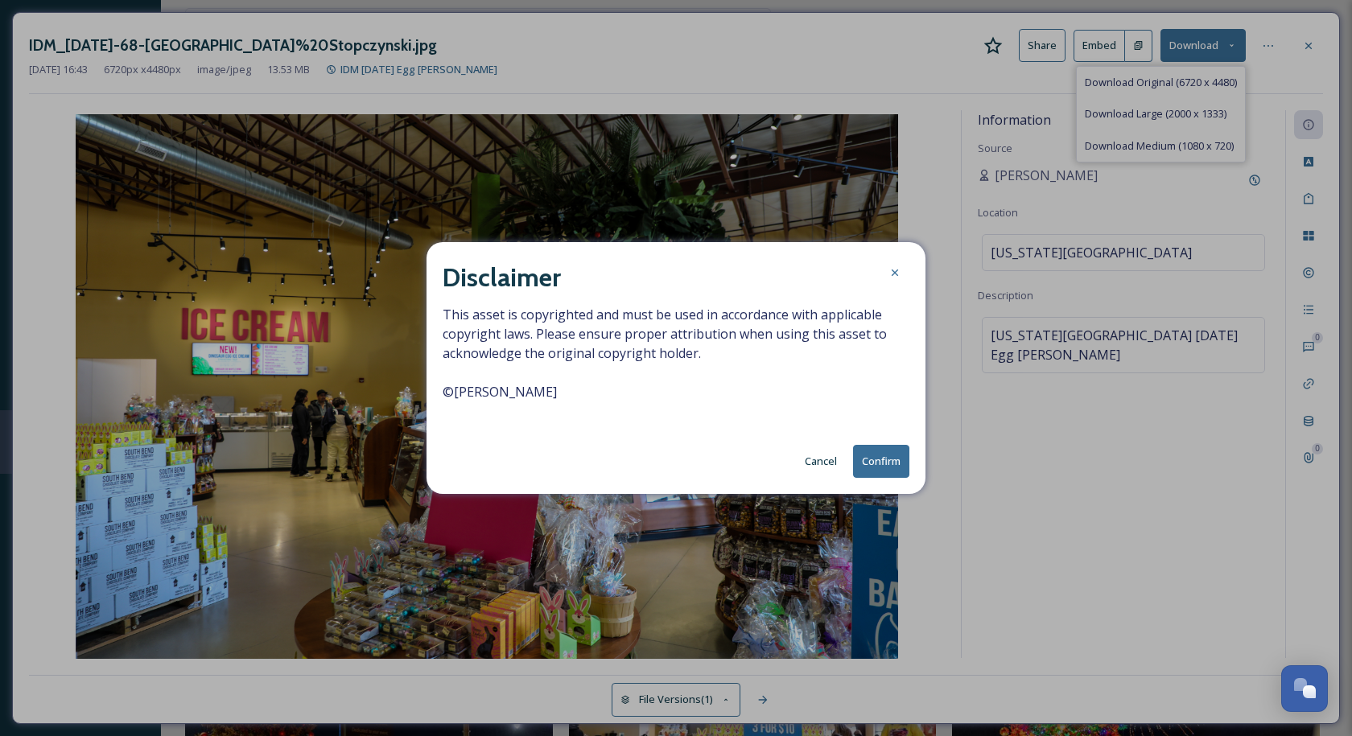
click at [893, 463] on button "Confirm" at bounding box center [881, 461] width 56 height 33
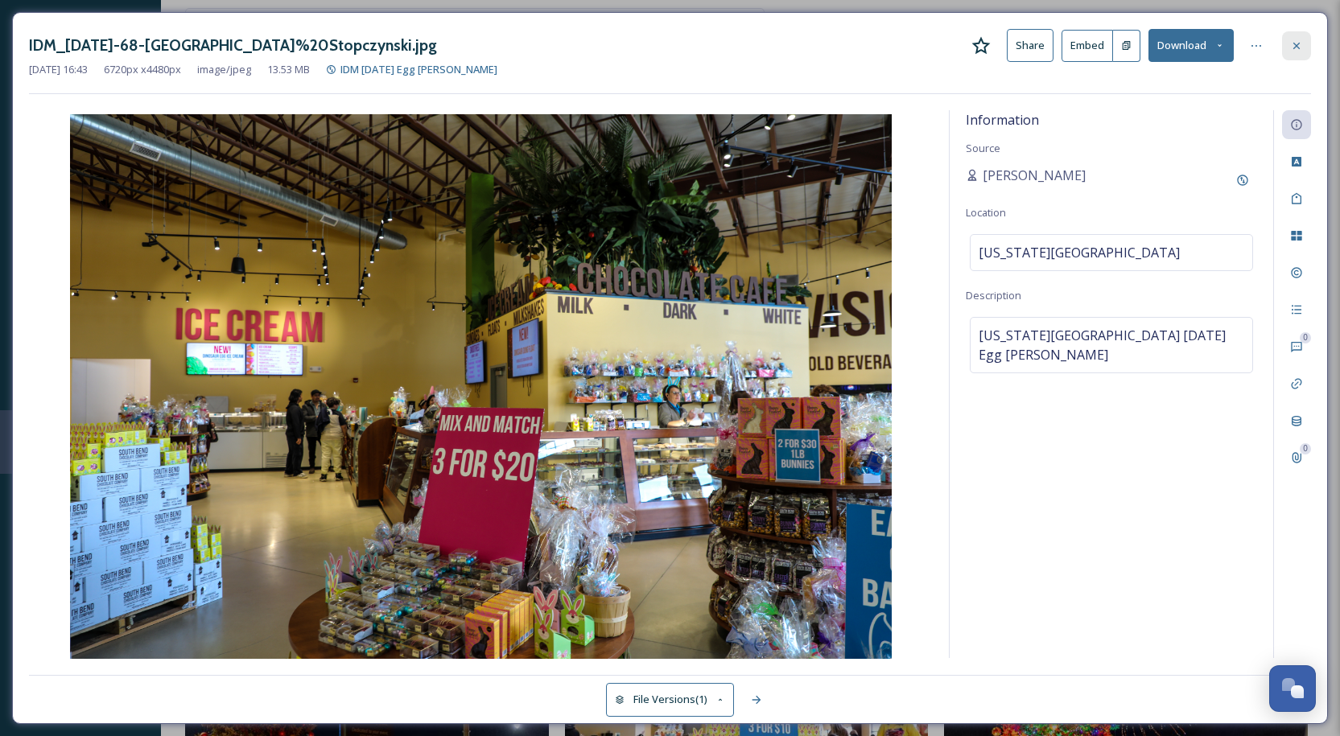
click at [1300, 51] on icon at bounding box center [1296, 45] width 13 height 13
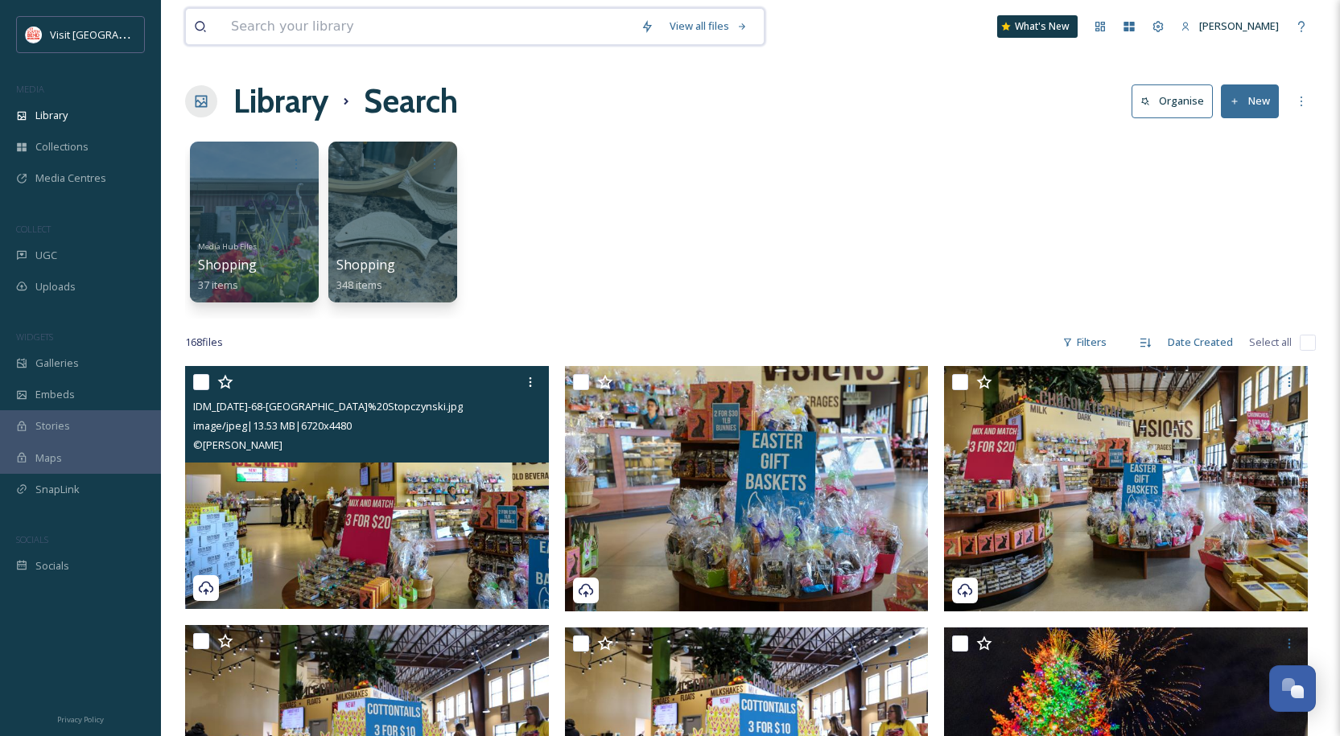
click at [418, 25] on input at bounding box center [428, 26] width 410 height 35
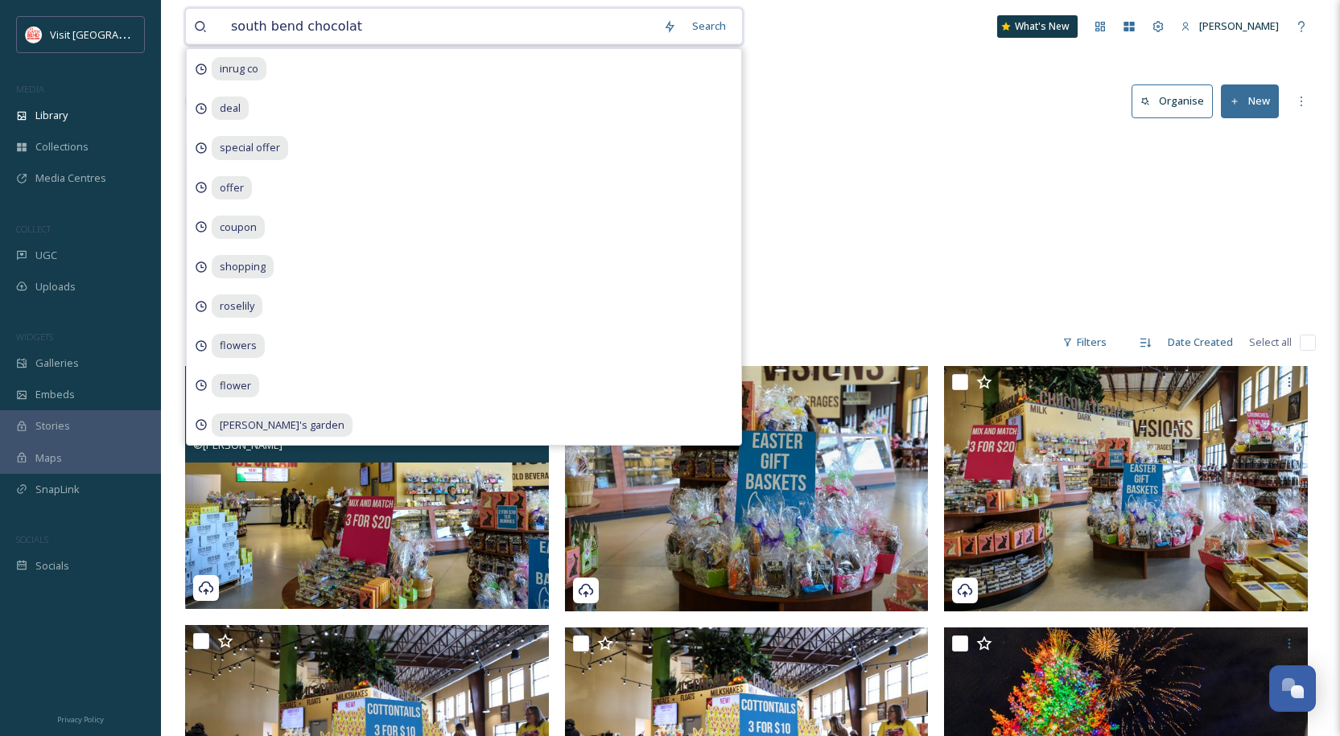
type input "south bend chocolate"
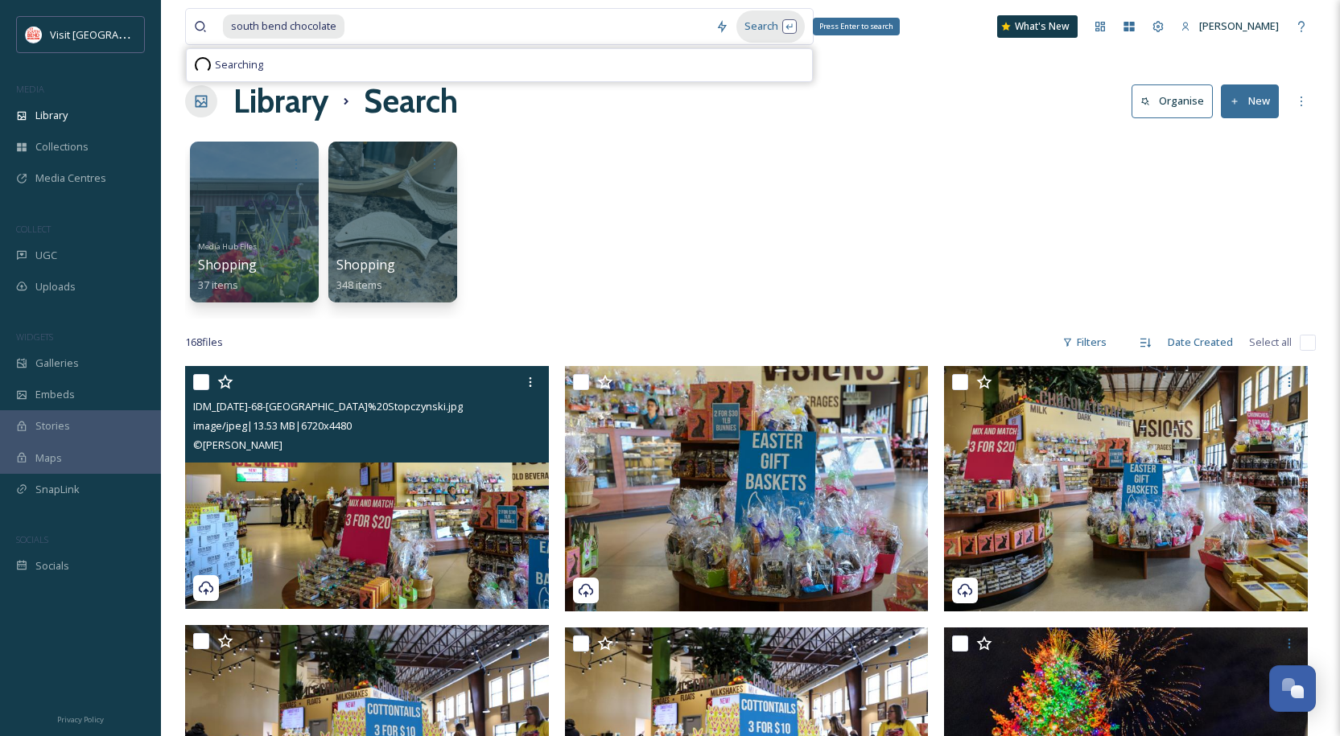
click at [757, 28] on div "Search Press Enter to search" at bounding box center [770, 25] width 68 height 31
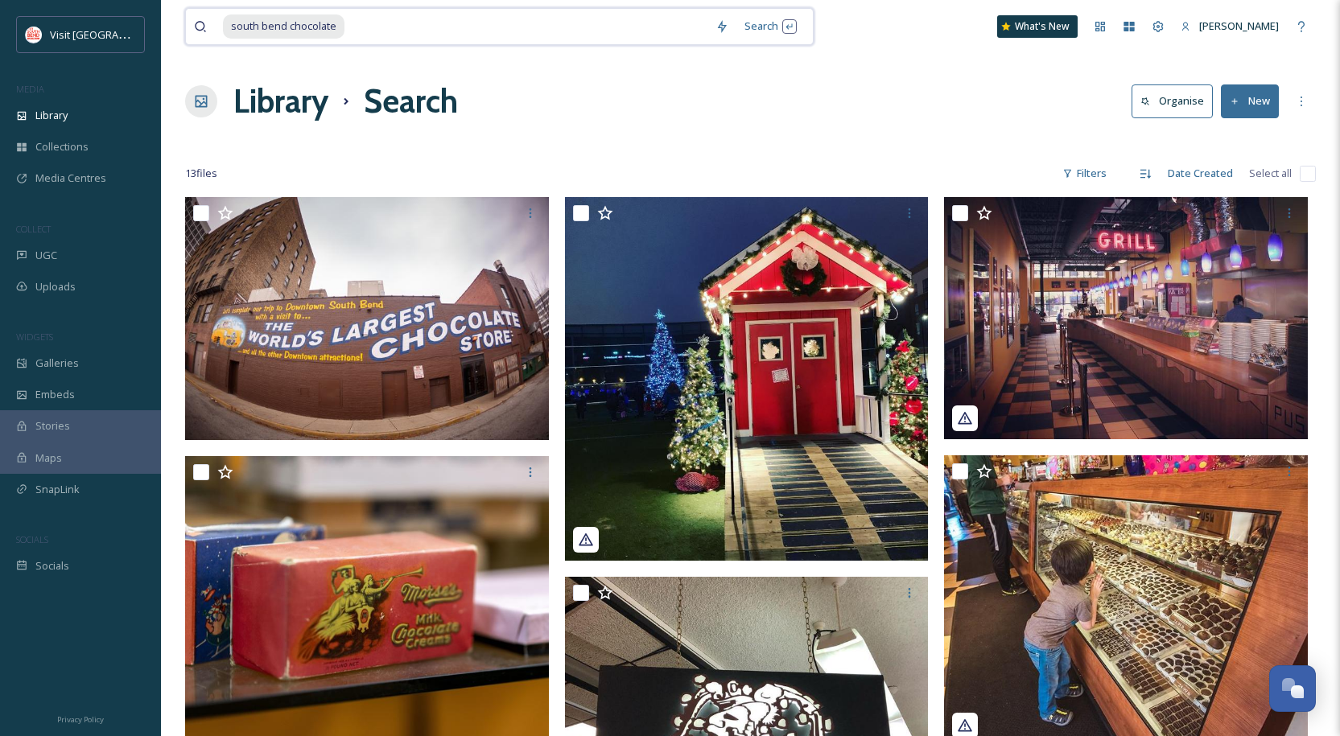
click at [374, 31] on input at bounding box center [526, 26] width 361 height 35
drag, startPoint x: 374, startPoint y: 31, endPoint x: 140, endPoint y: 31, distance: 234.2
type input "s"
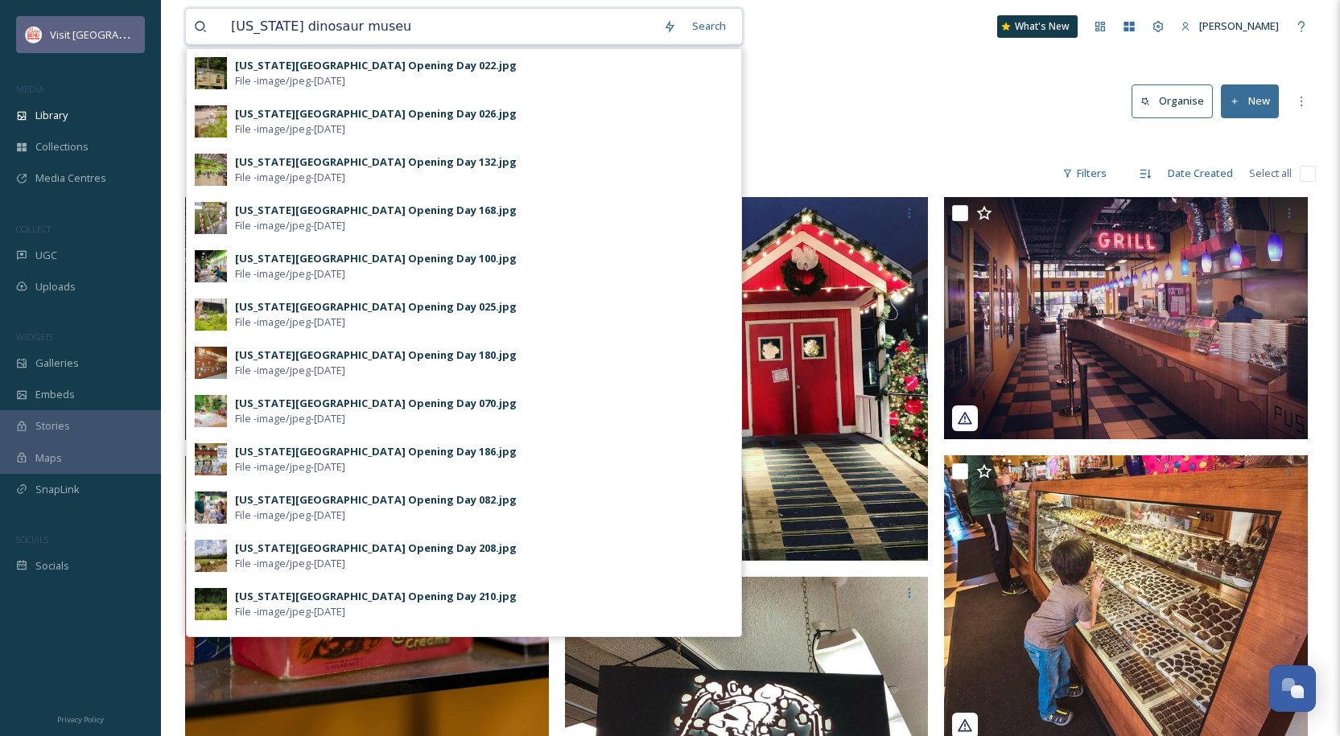
type input "[US_STATE][GEOGRAPHIC_DATA]"
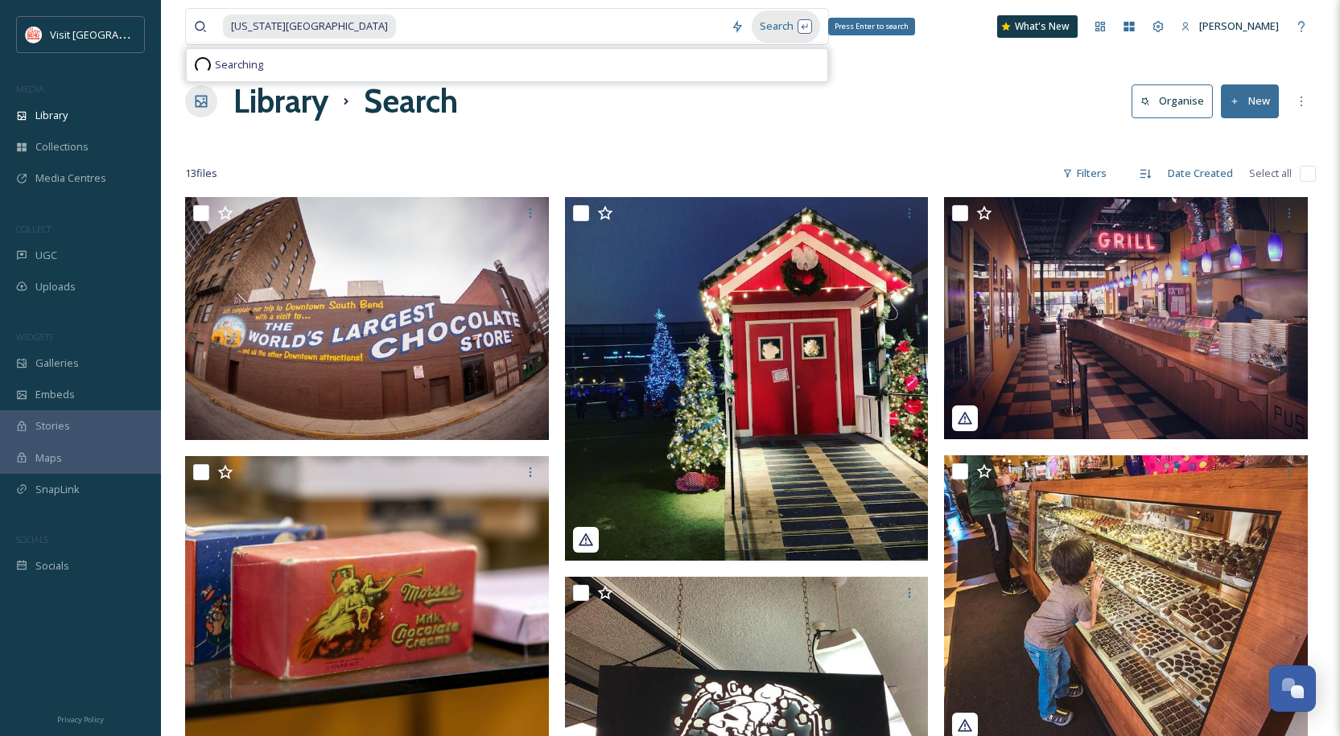
click at [768, 19] on div "Search Press Enter to search" at bounding box center [786, 25] width 68 height 31
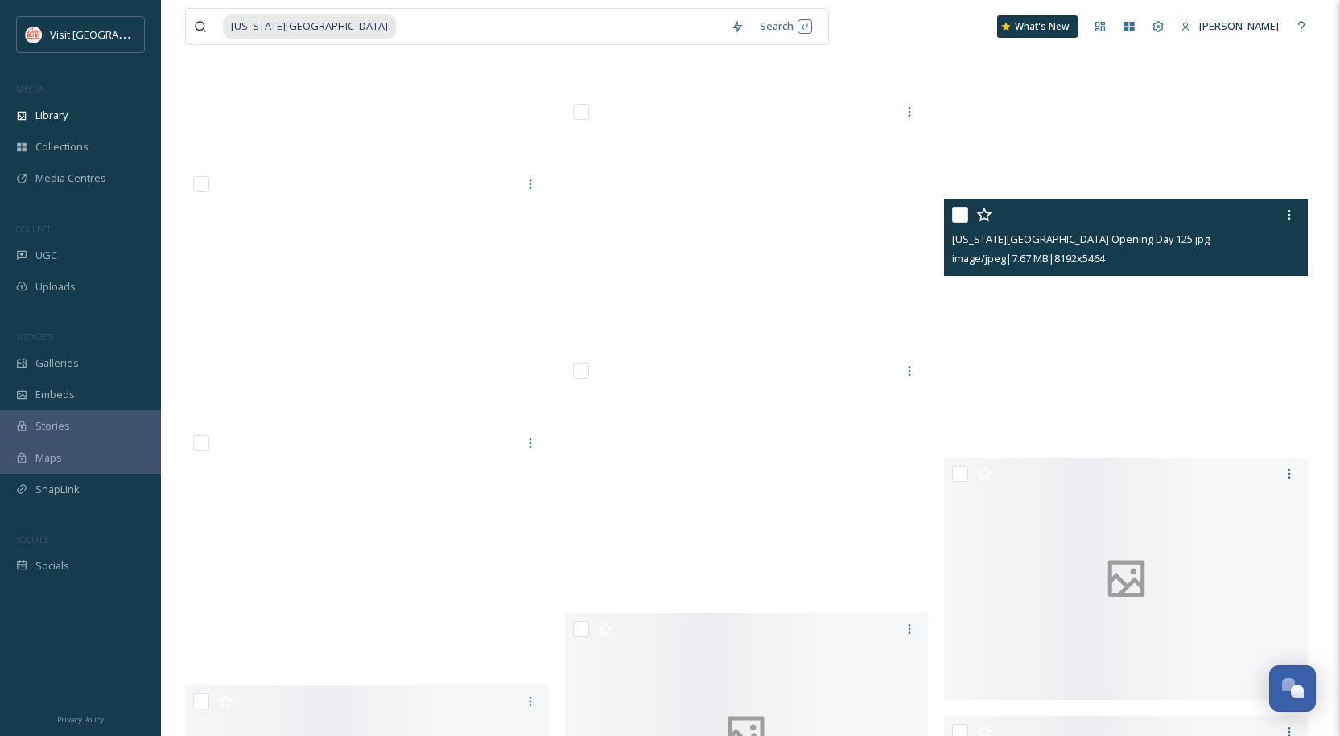
scroll to position [14002, 0]
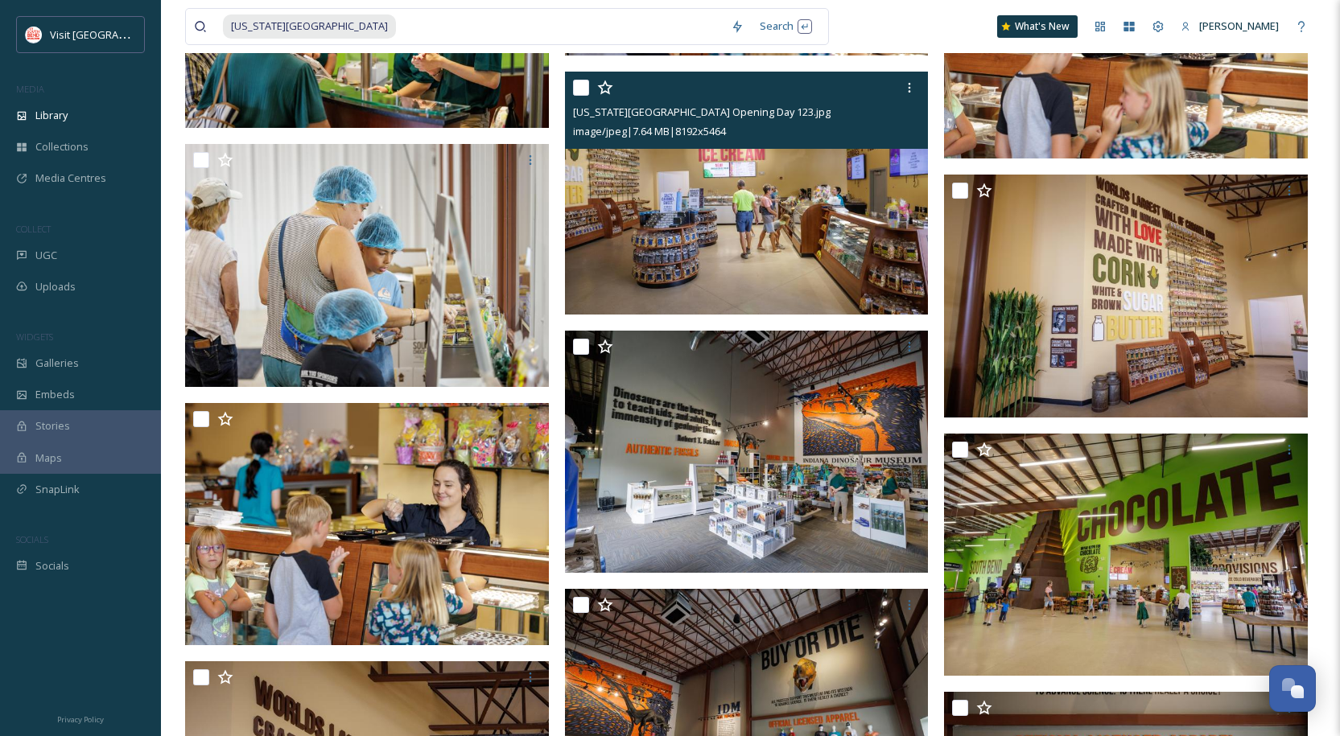
click at [765, 258] on img at bounding box center [747, 193] width 364 height 243
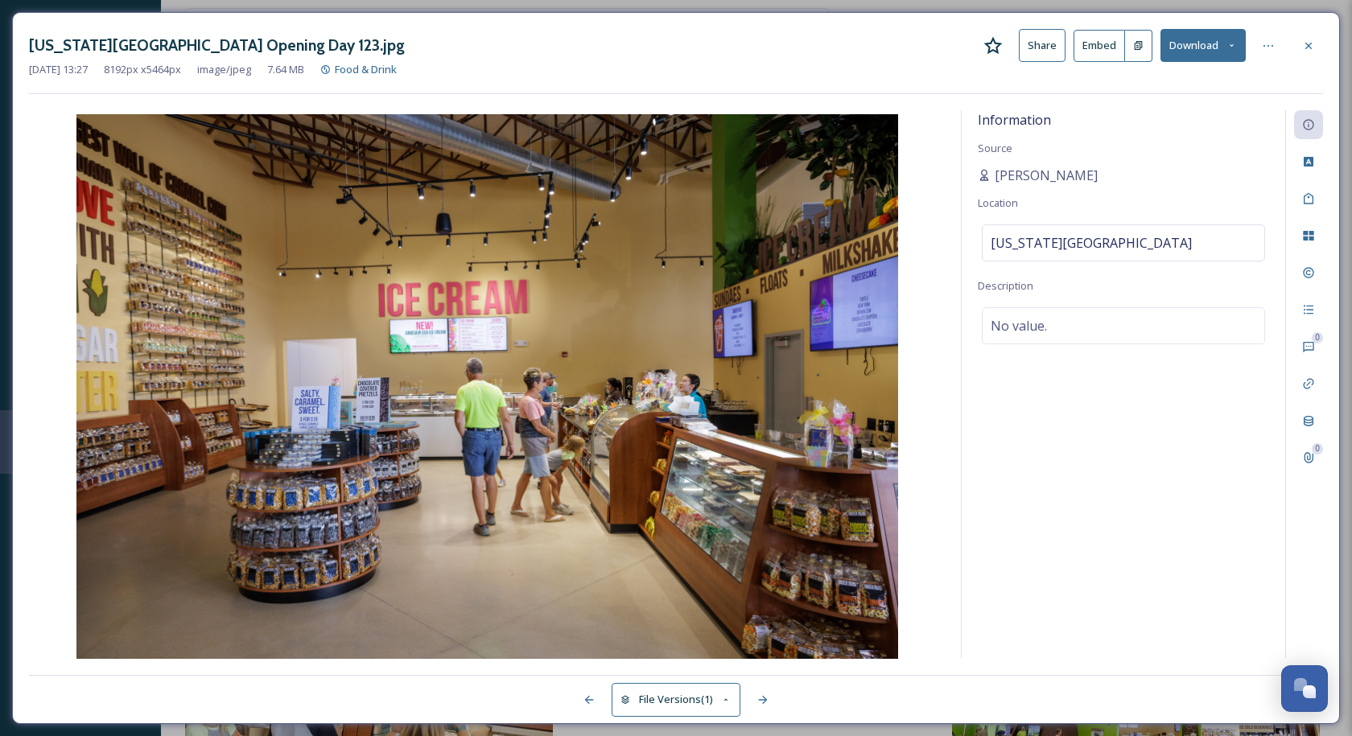
click at [1210, 34] on button "Download" at bounding box center [1202, 45] width 85 height 33
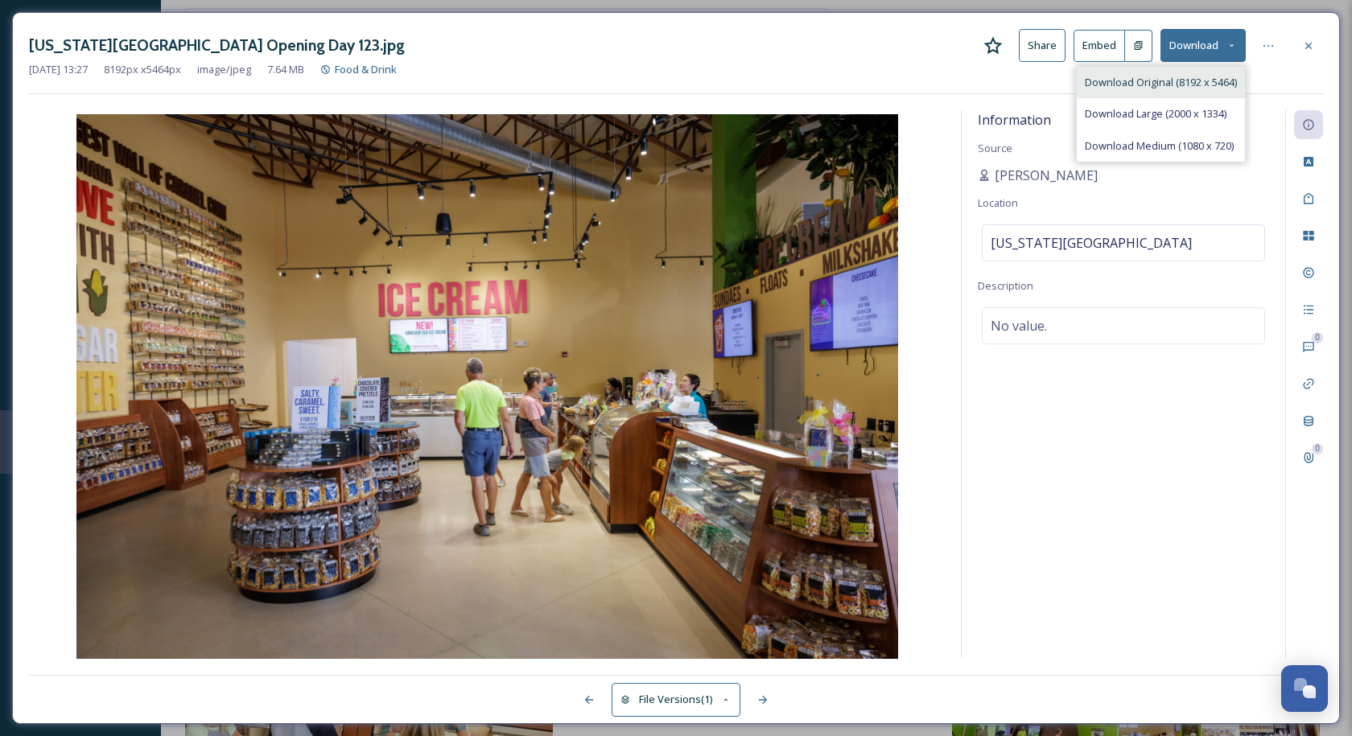
click at [1176, 72] on div "Download Original (8192 x 5464)" at bounding box center [1161, 82] width 168 height 31
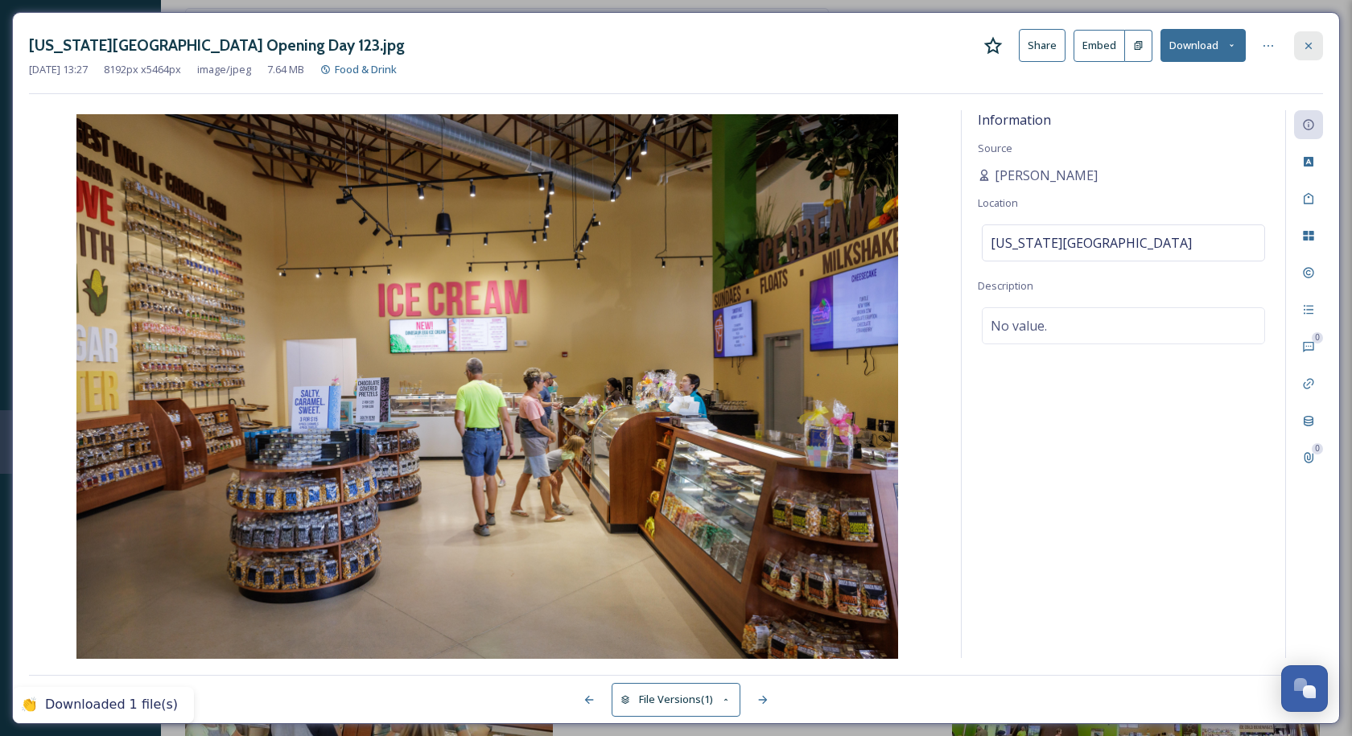
click at [1307, 47] on icon at bounding box center [1308, 45] width 6 height 6
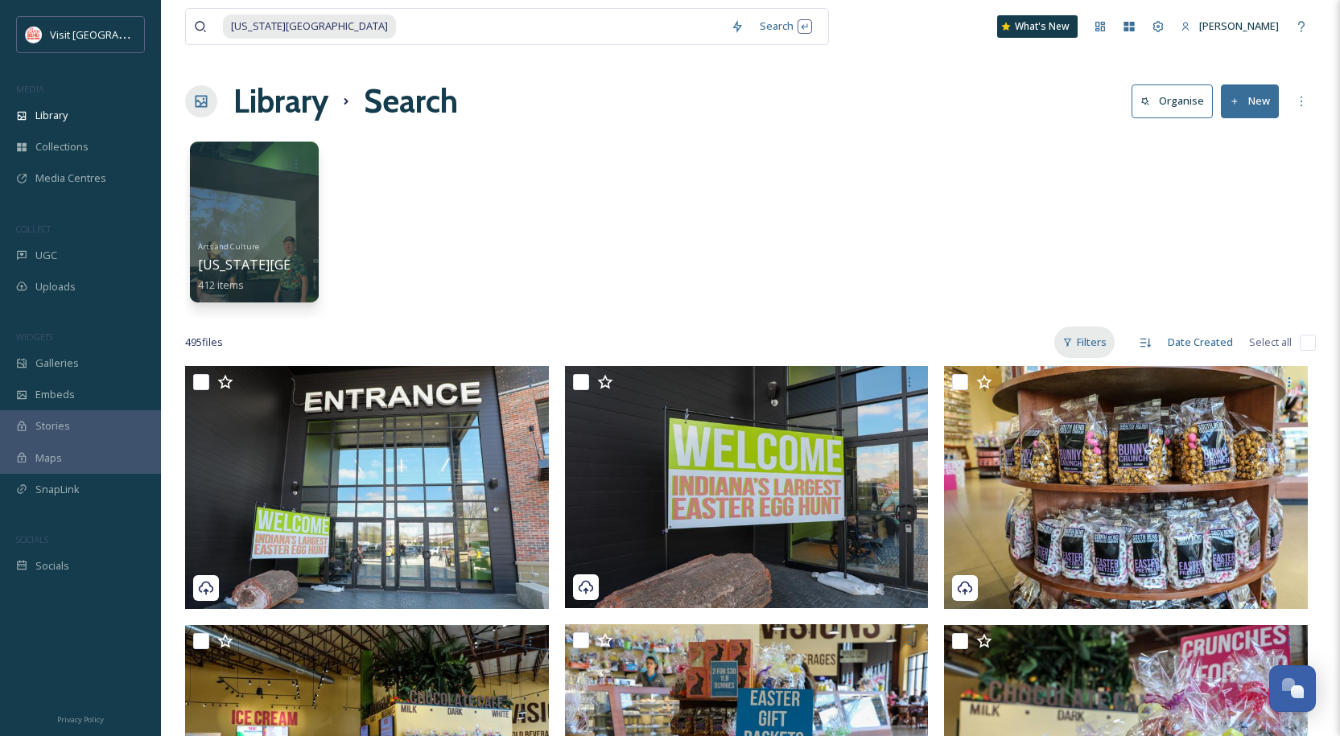
click at [1107, 331] on div "Filters" at bounding box center [1084, 342] width 60 height 31
